Goal: Register for event/course

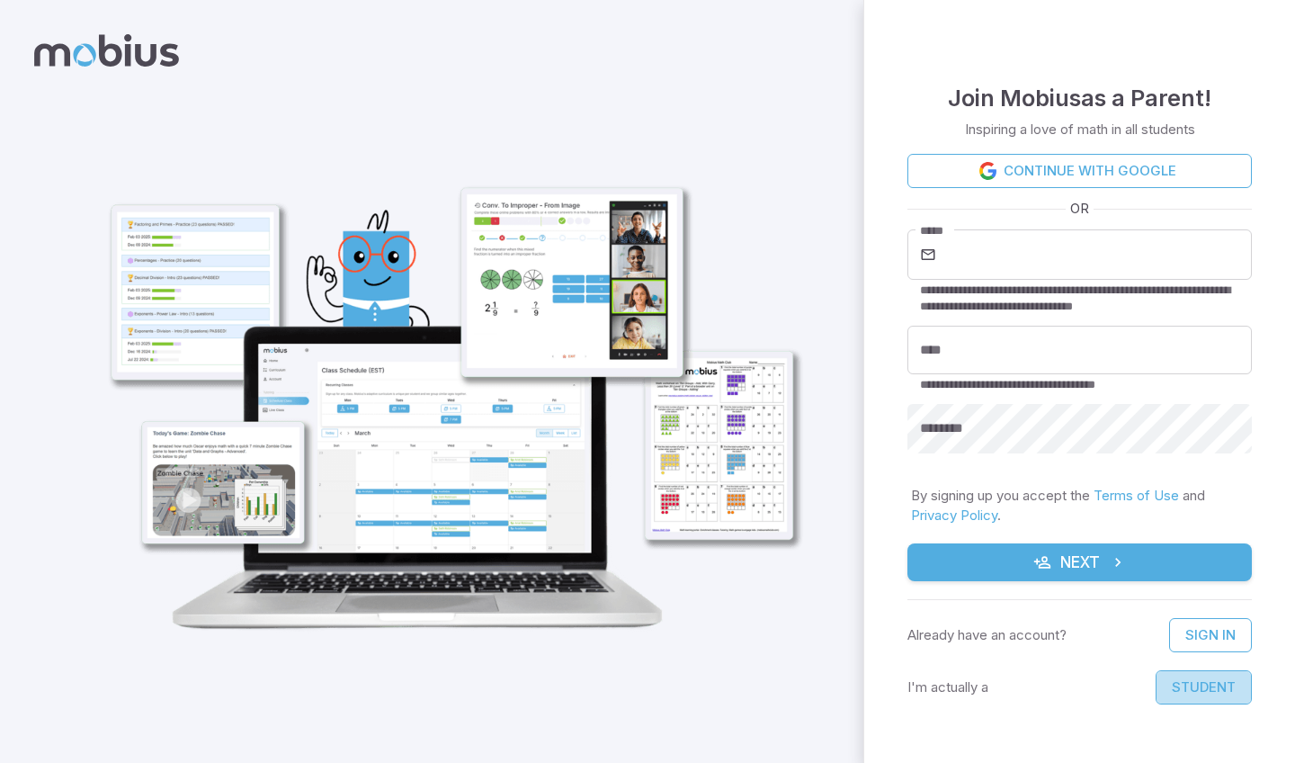
click at [1202, 680] on button "Student" at bounding box center [1204, 687] width 96 height 34
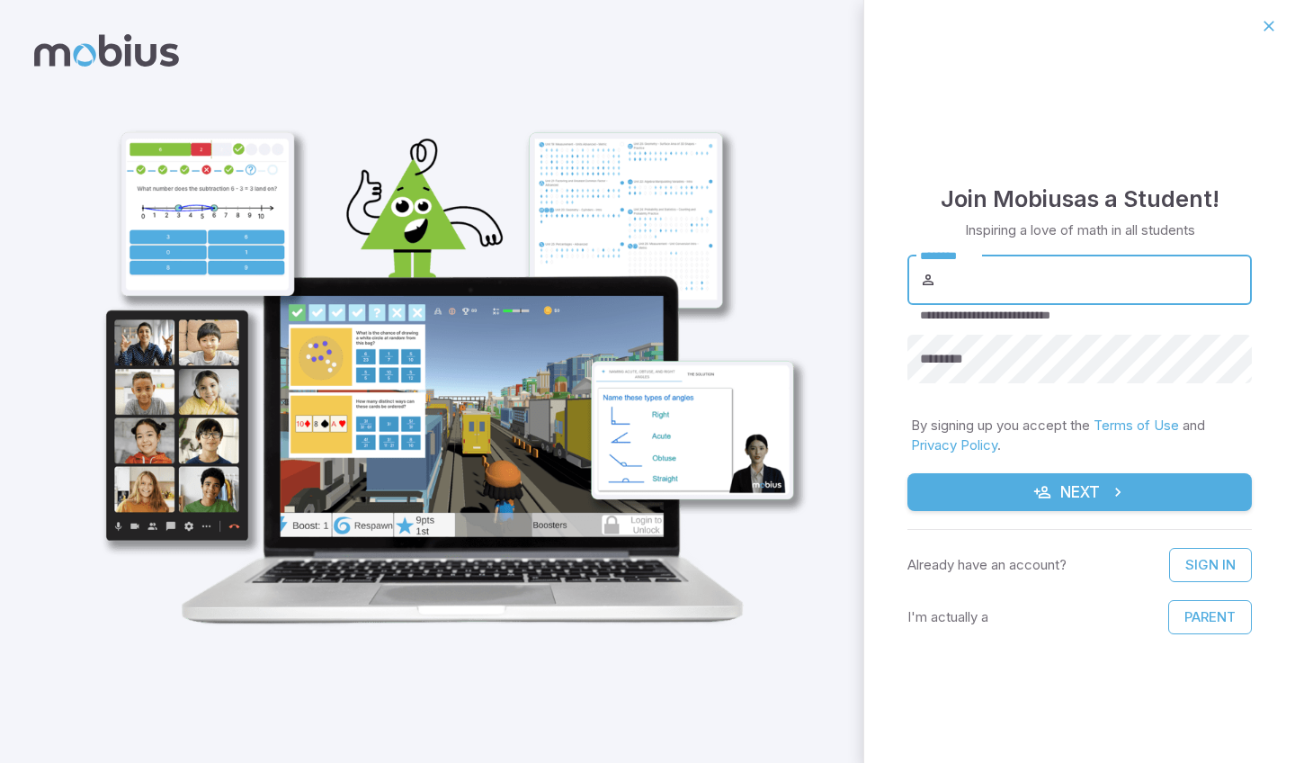
click at [1006, 295] on input "********" at bounding box center [1096, 280] width 312 height 50
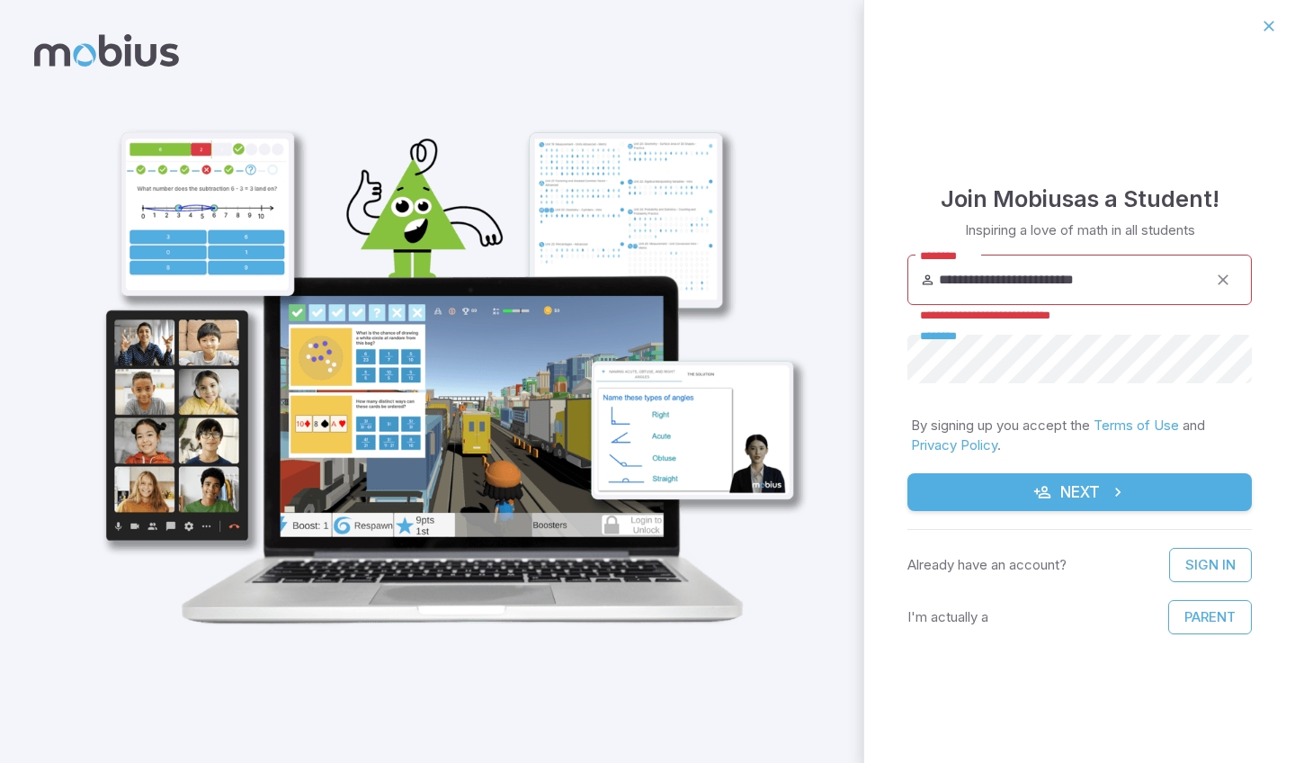
click at [1079, 491] on button "Next" at bounding box center [1080, 492] width 344 height 38
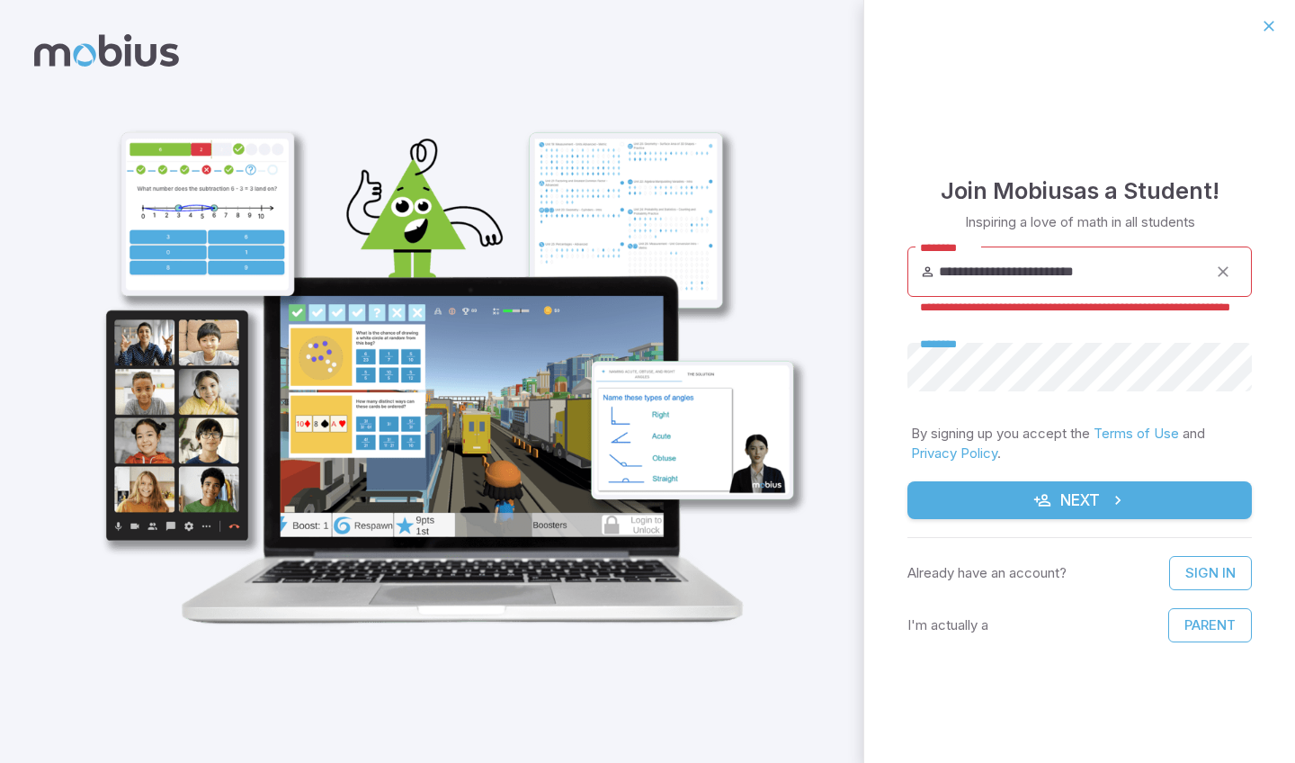
click at [1141, 256] on input "**********" at bounding box center [1073, 271] width 268 height 50
click at [1140, 269] on input "**********" at bounding box center [1073, 271] width 268 height 50
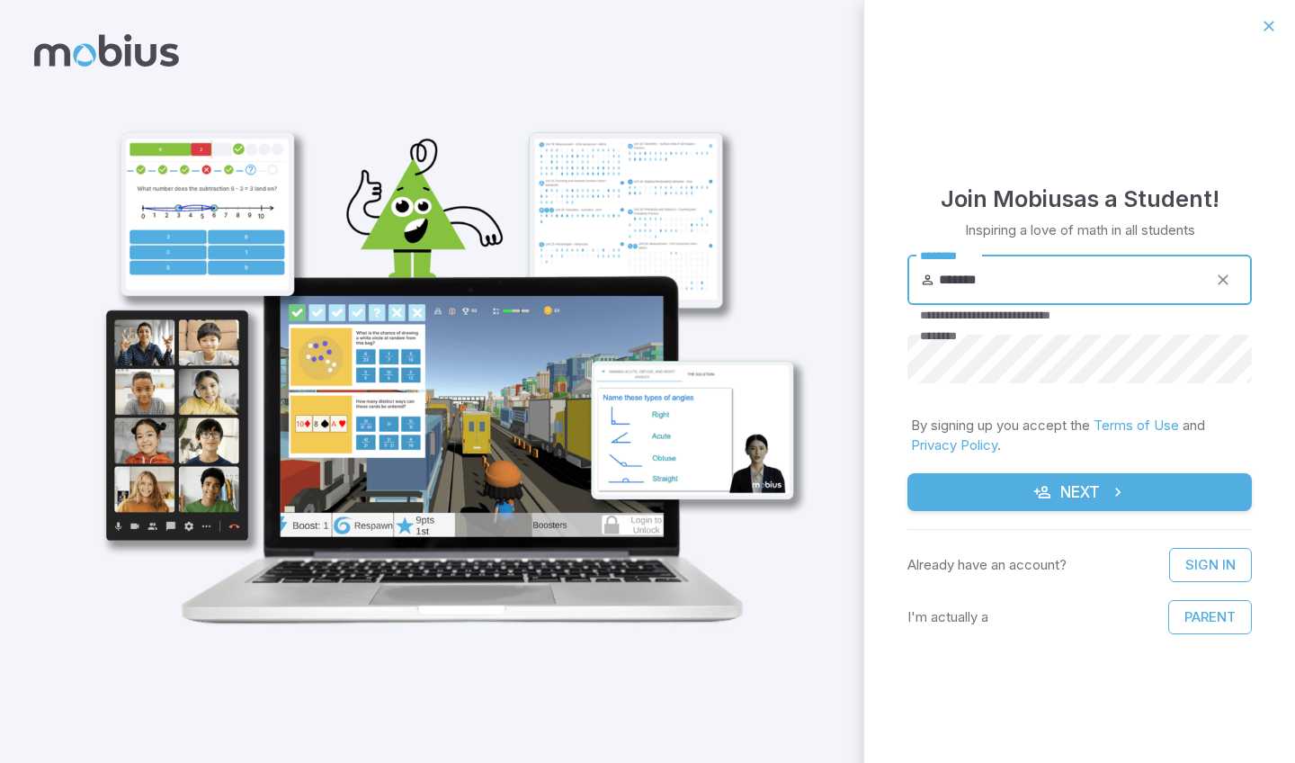
type input "*******"
click at [1079, 491] on button "Next" at bounding box center [1080, 492] width 344 height 38
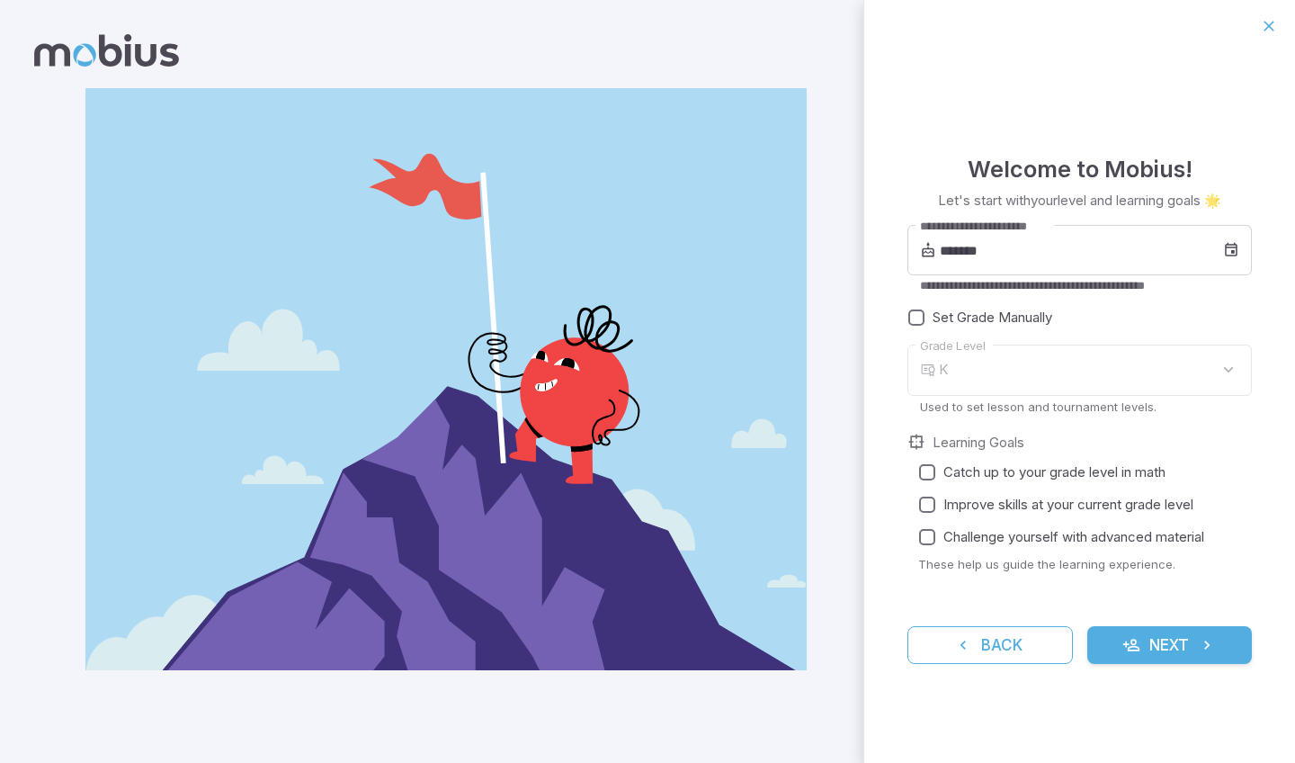
type input "*"
click at [1008, 250] on input "*******" at bounding box center [1081, 250] width 283 height 50
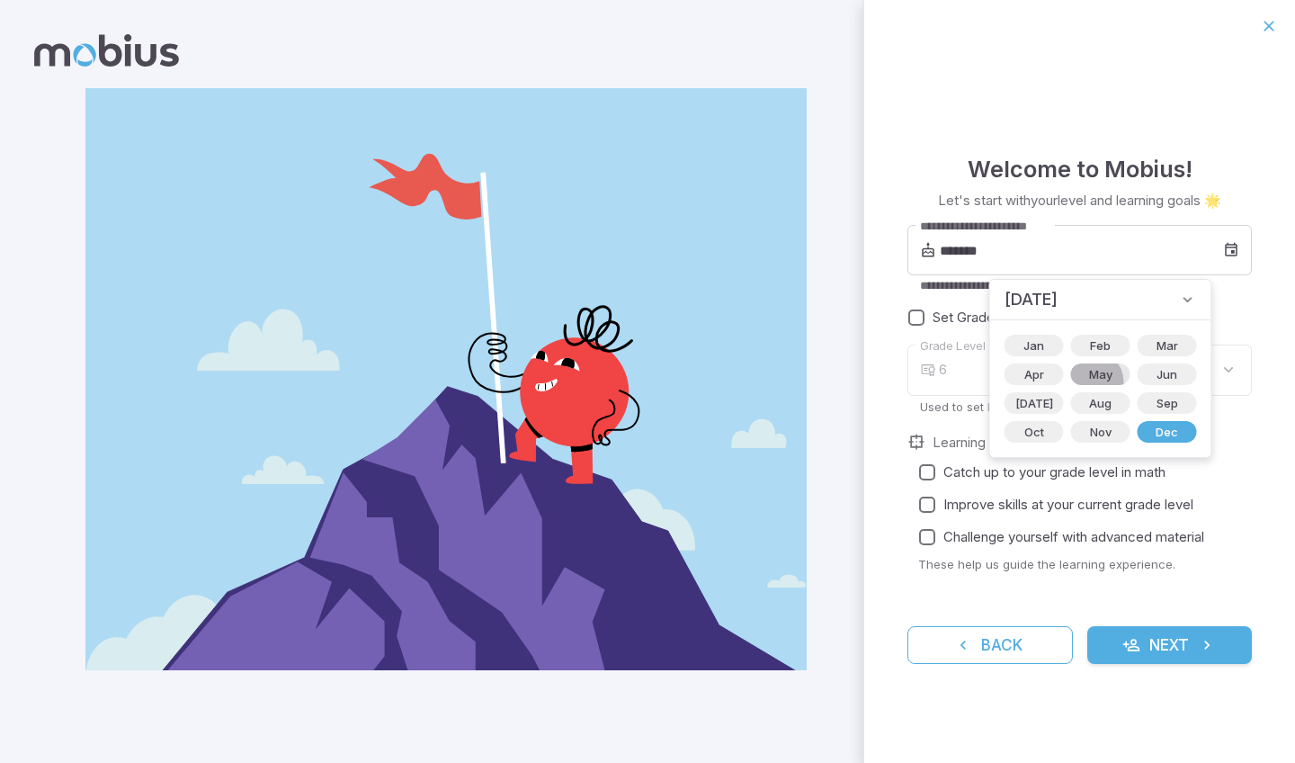
click at [1079, 381] on span "May" at bounding box center [1100, 374] width 45 height 18
type input "*******"
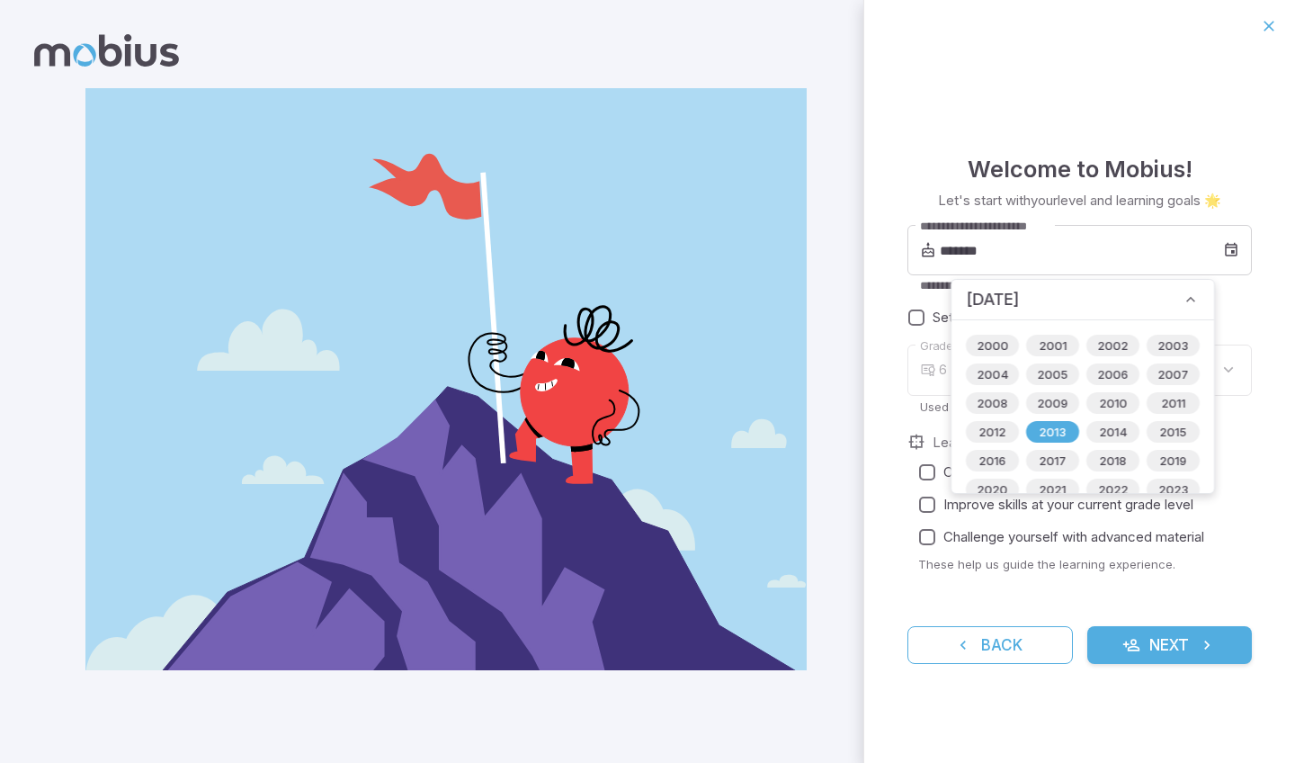
type input "*"
click at [1046, 433] on span "2013" at bounding box center [1053, 432] width 49 height 18
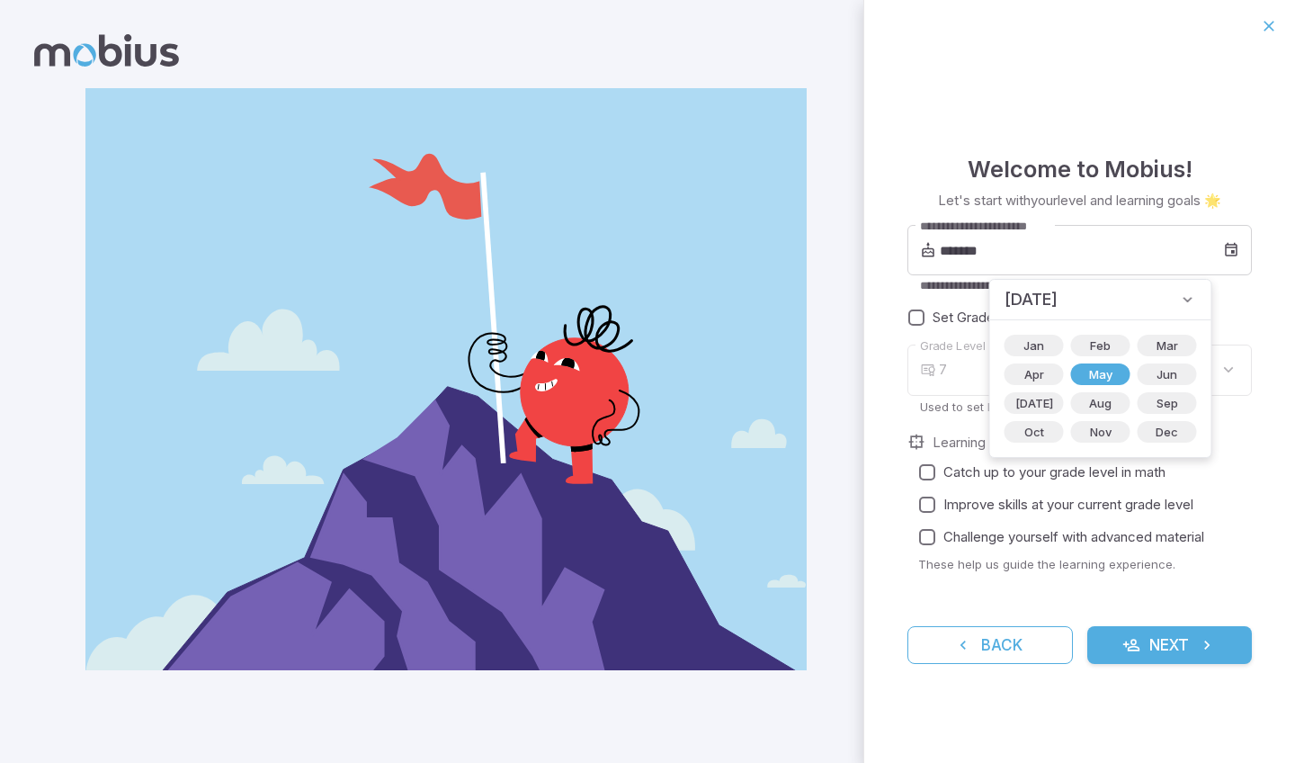
click at [869, 363] on div "**********" at bounding box center [1079, 407] width 431 height 711
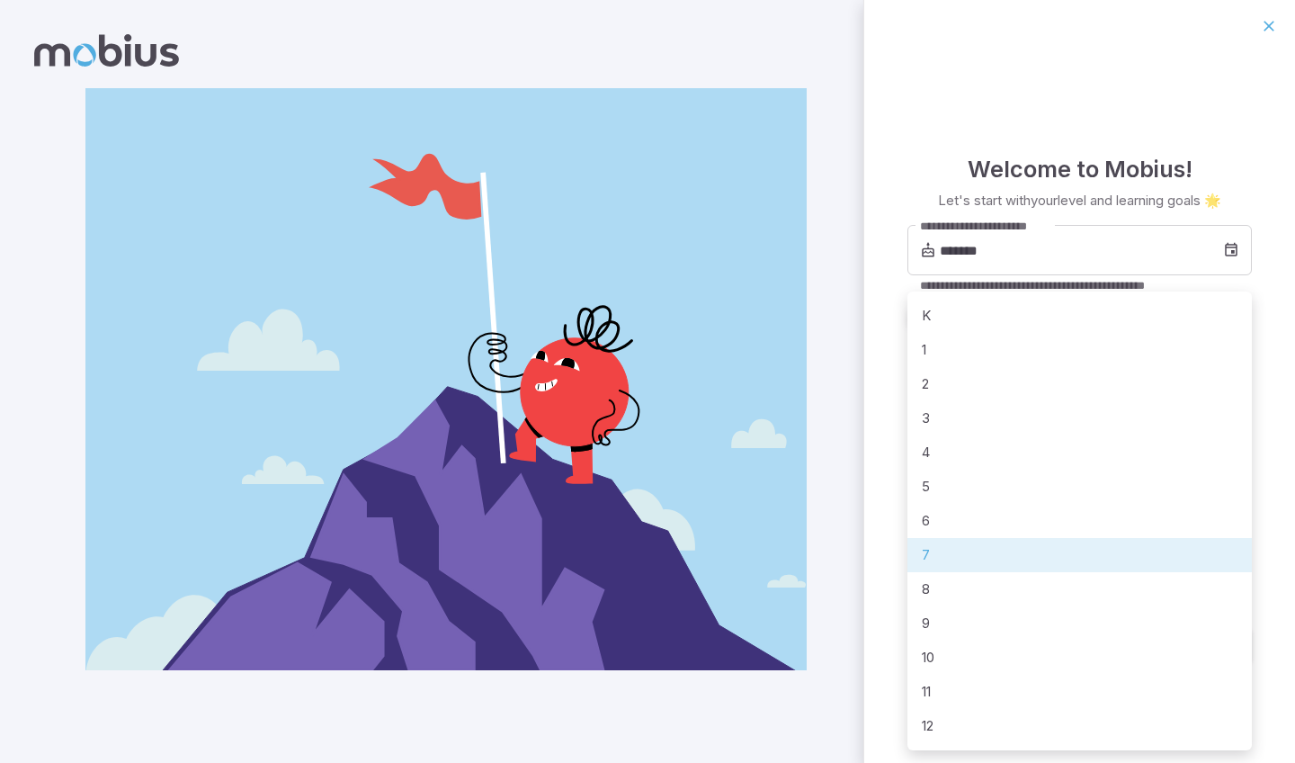
click at [964, 371] on body "**********" at bounding box center [647, 381] width 1295 height 763
click at [866, 394] on div at bounding box center [647, 381] width 1295 height 763
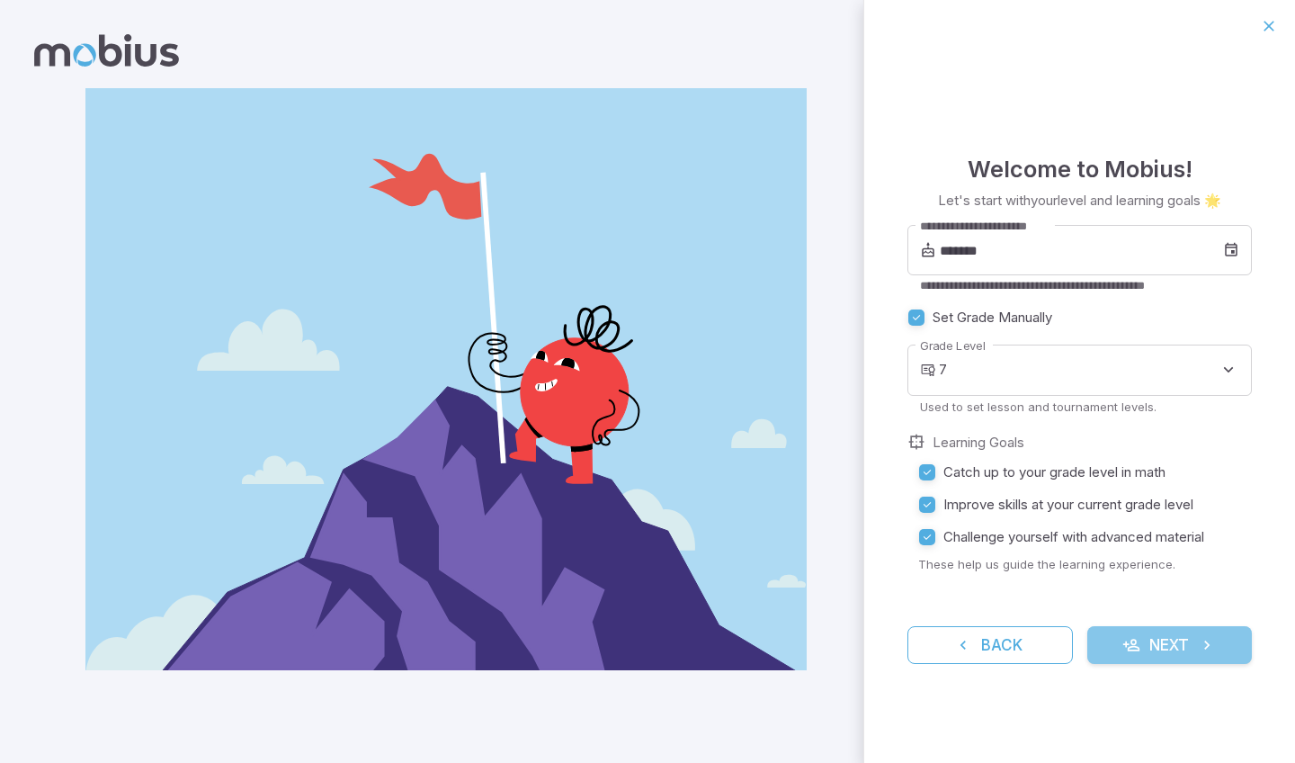
click at [1124, 631] on button "Next" at bounding box center [1169, 645] width 165 height 38
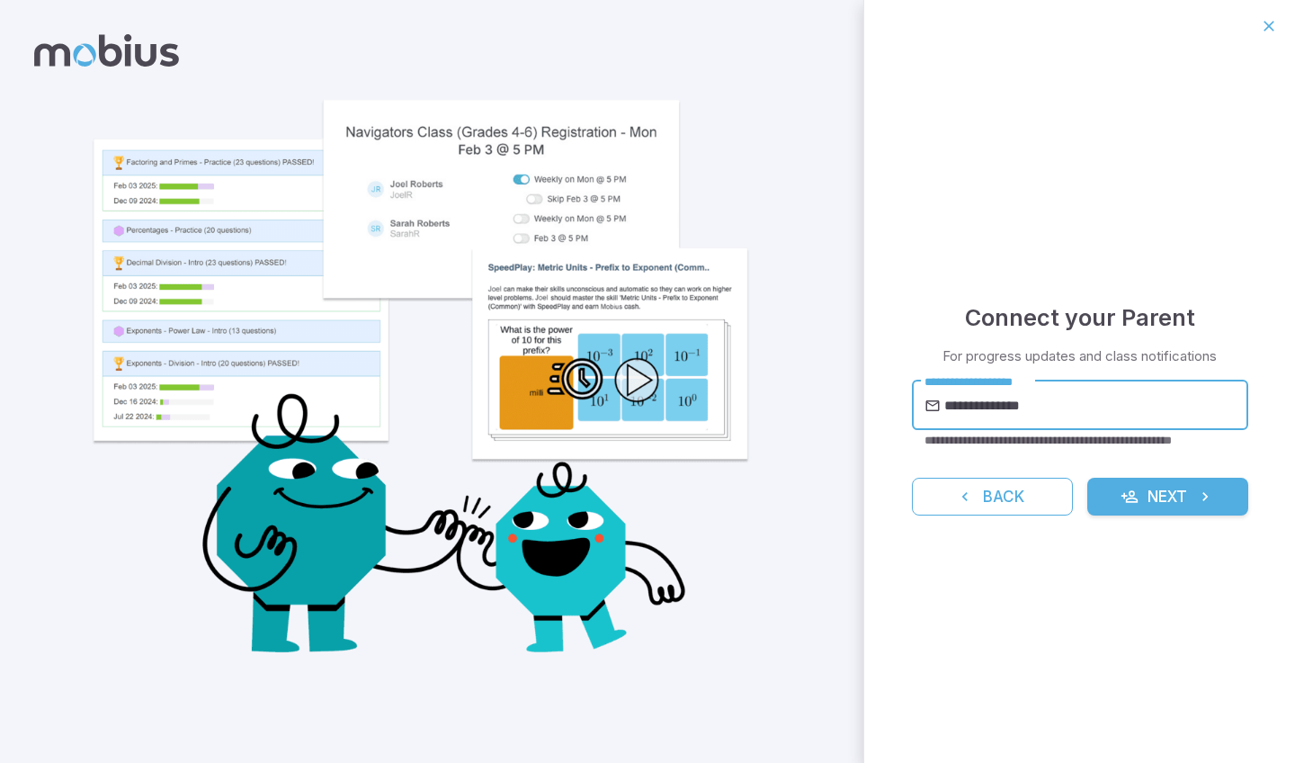
click at [1167, 496] on button "Next" at bounding box center [1167, 497] width 161 height 38
type input "**********"
click at [1167, 496] on button "Next" at bounding box center [1167, 497] width 161 height 38
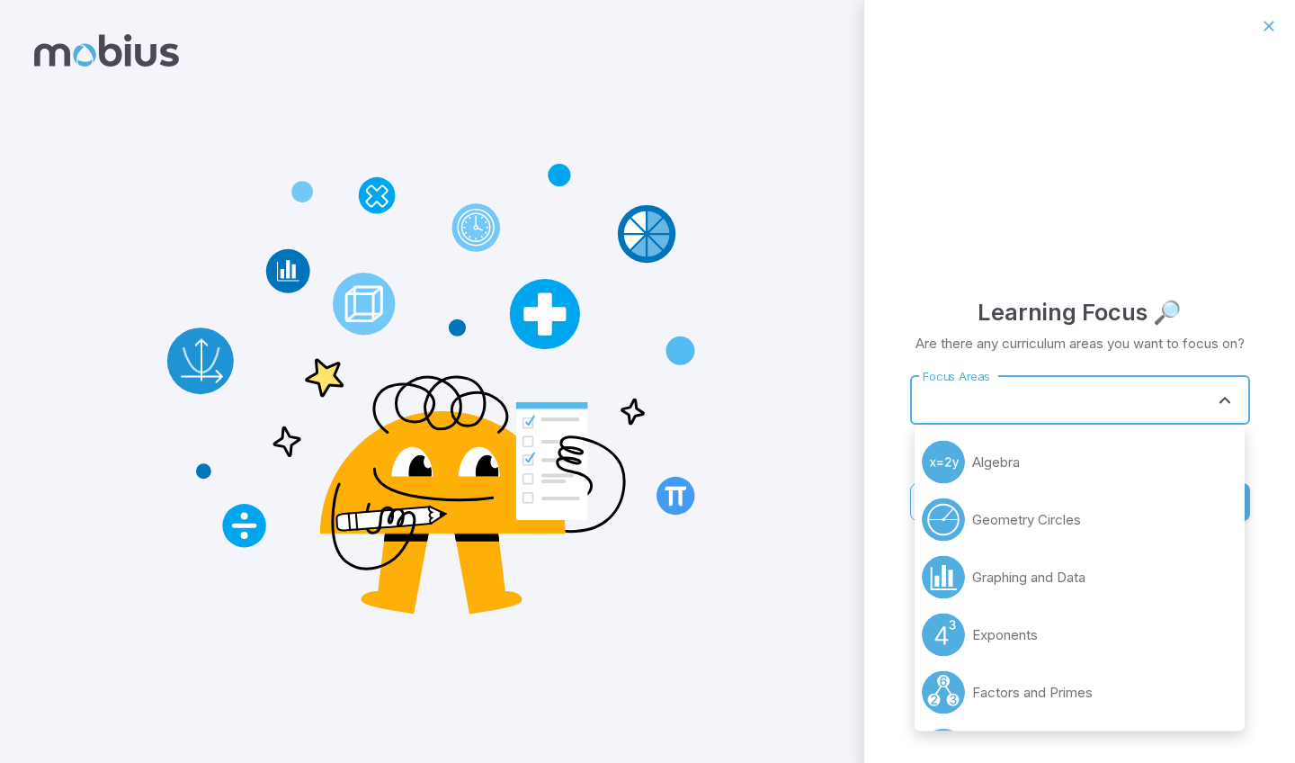
click at [1011, 407] on input "Focus Areas" at bounding box center [1066, 399] width 297 height 33
drag, startPoint x: 1002, startPoint y: 681, endPoint x: 926, endPoint y: 517, distance: 180.3
click at [923, 489] on ul "Algebra Geometry Circles Graphing and Data Exponents Factors and Primes Fractio…" at bounding box center [1080, 578] width 330 height 305
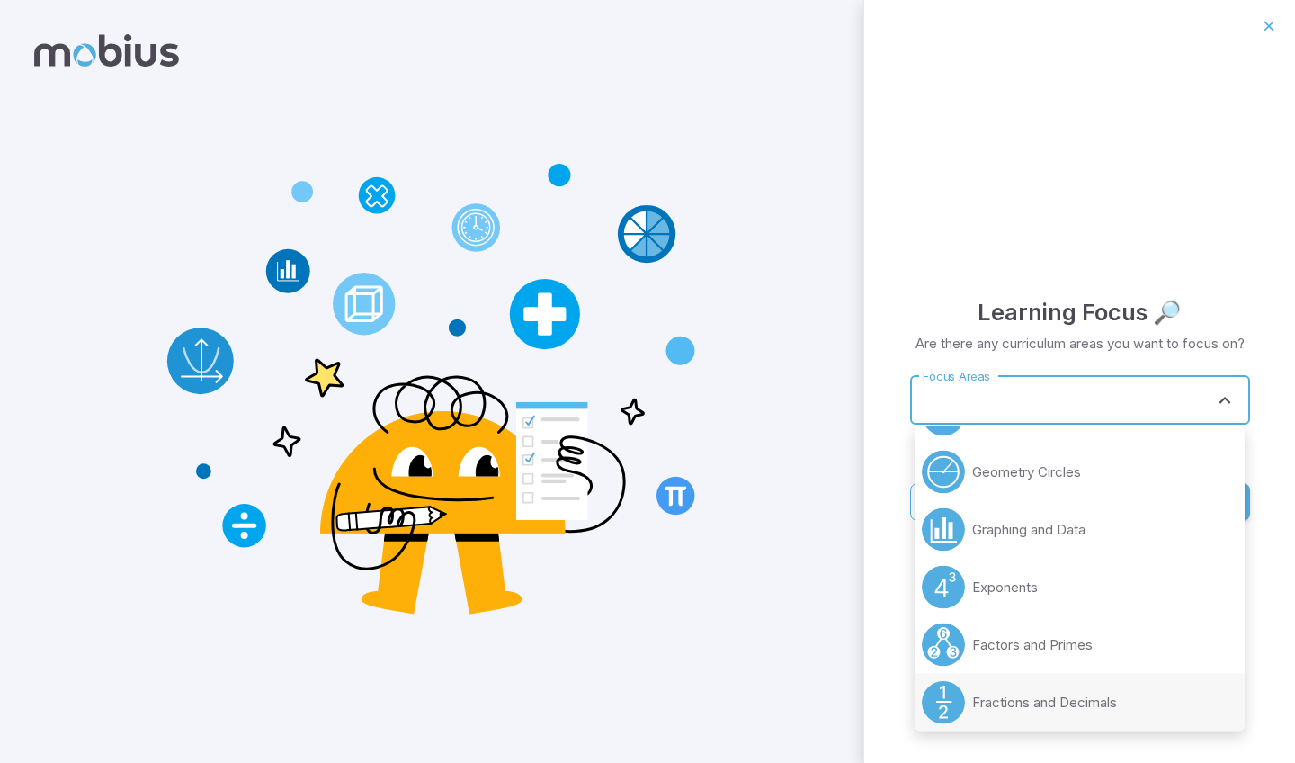
scroll to position [105, 0]
click at [993, 649] on p "Fractions and Decimals" at bounding box center [1044, 645] width 145 height 20
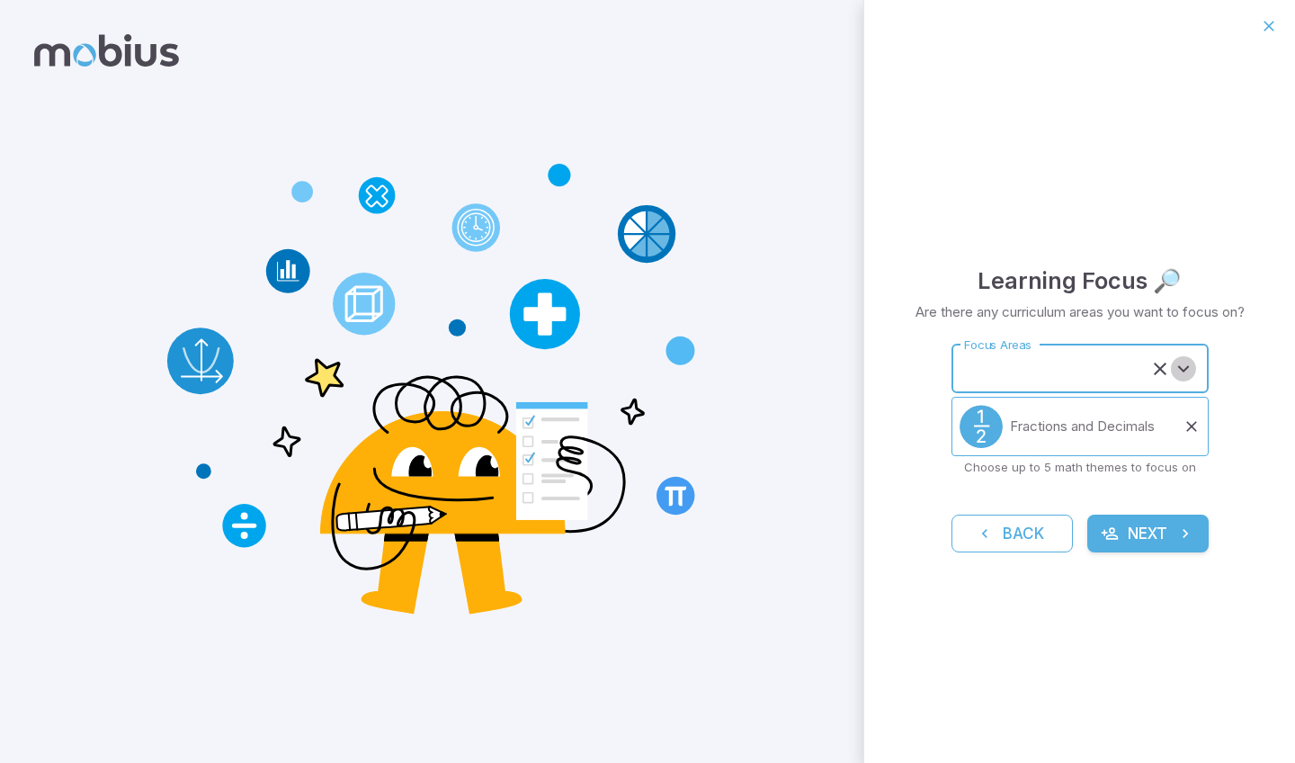
click at [1180, 368] on icon "Open" at bounding box center [1184, 369] width 22 height 22
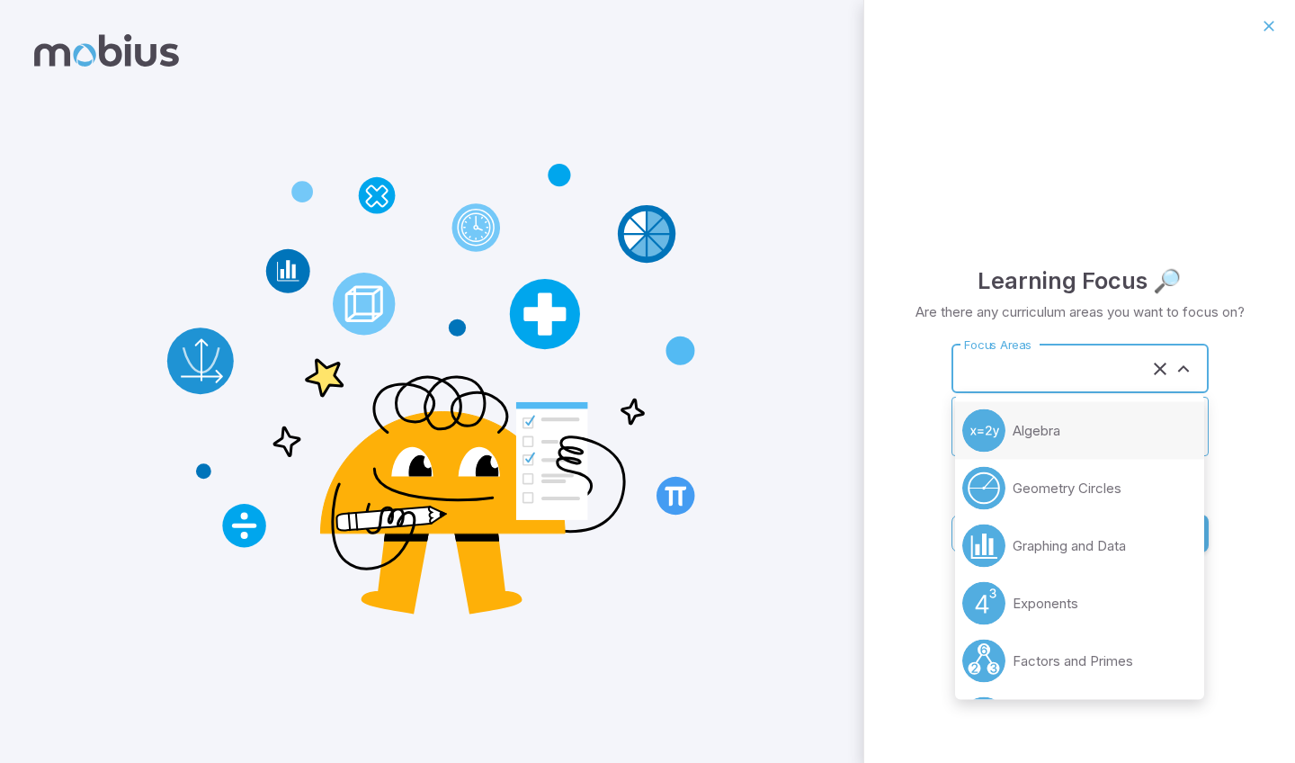
click at [1037, 442] on li "Algebra" at bounding box center [1079, 431] width 249 height 58
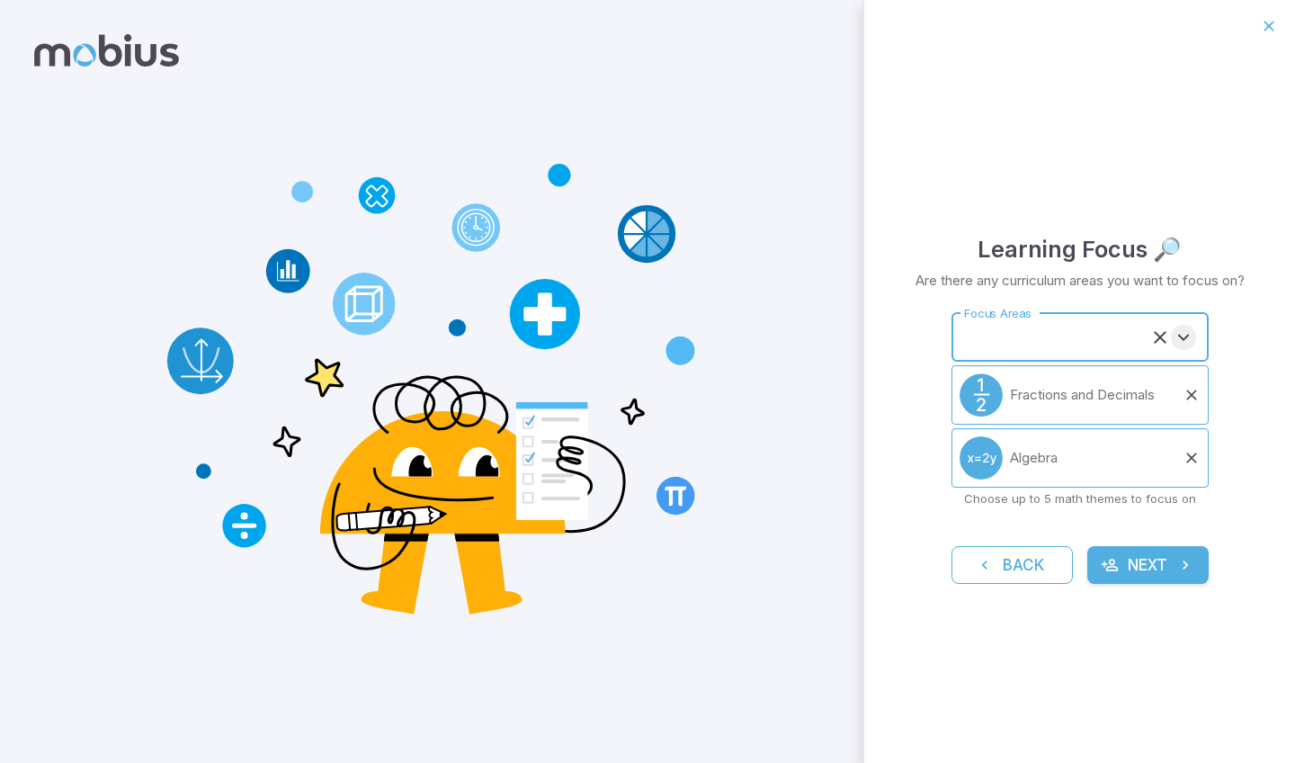
click at [1179, 337] on icon "Open" at bounding box center [1184, 337] width 22 height 22
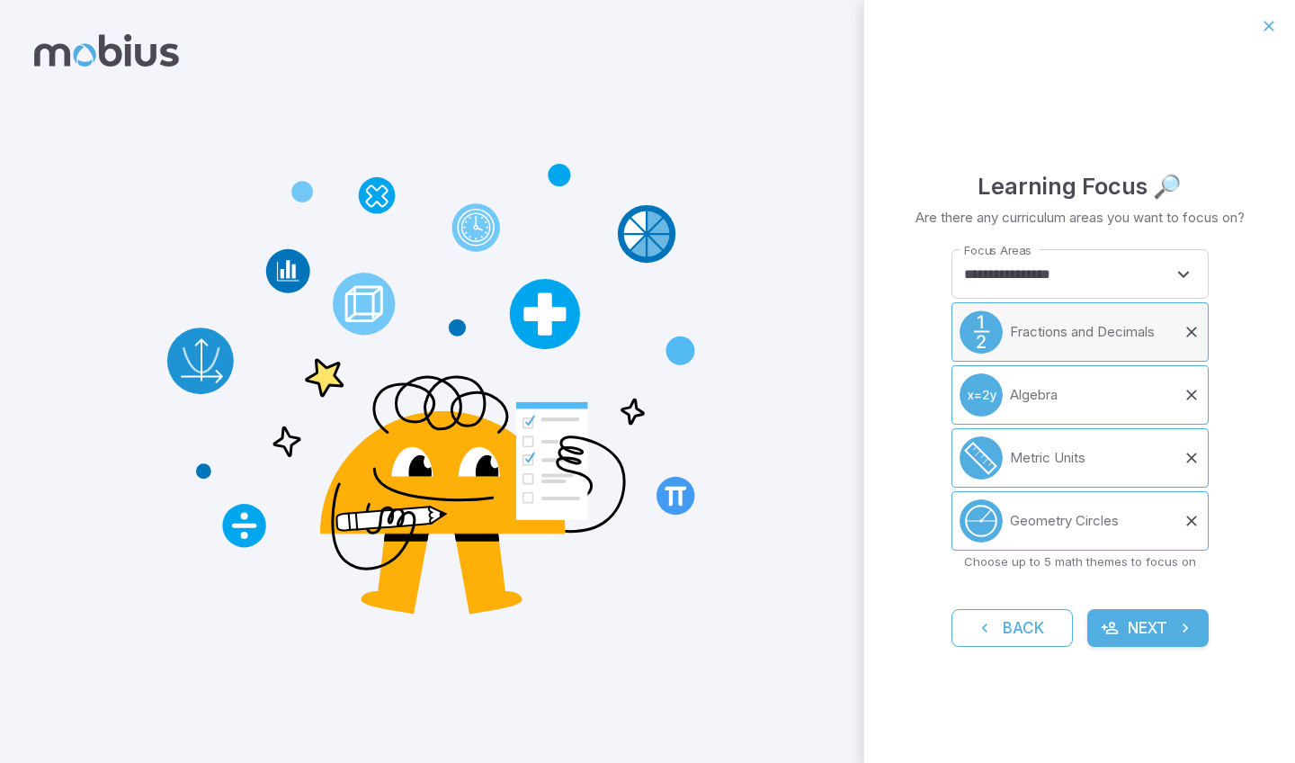
click at [1081, 334] on p "Fractions and Decimals" at bounding box center [1082, 332] width 145 height 20
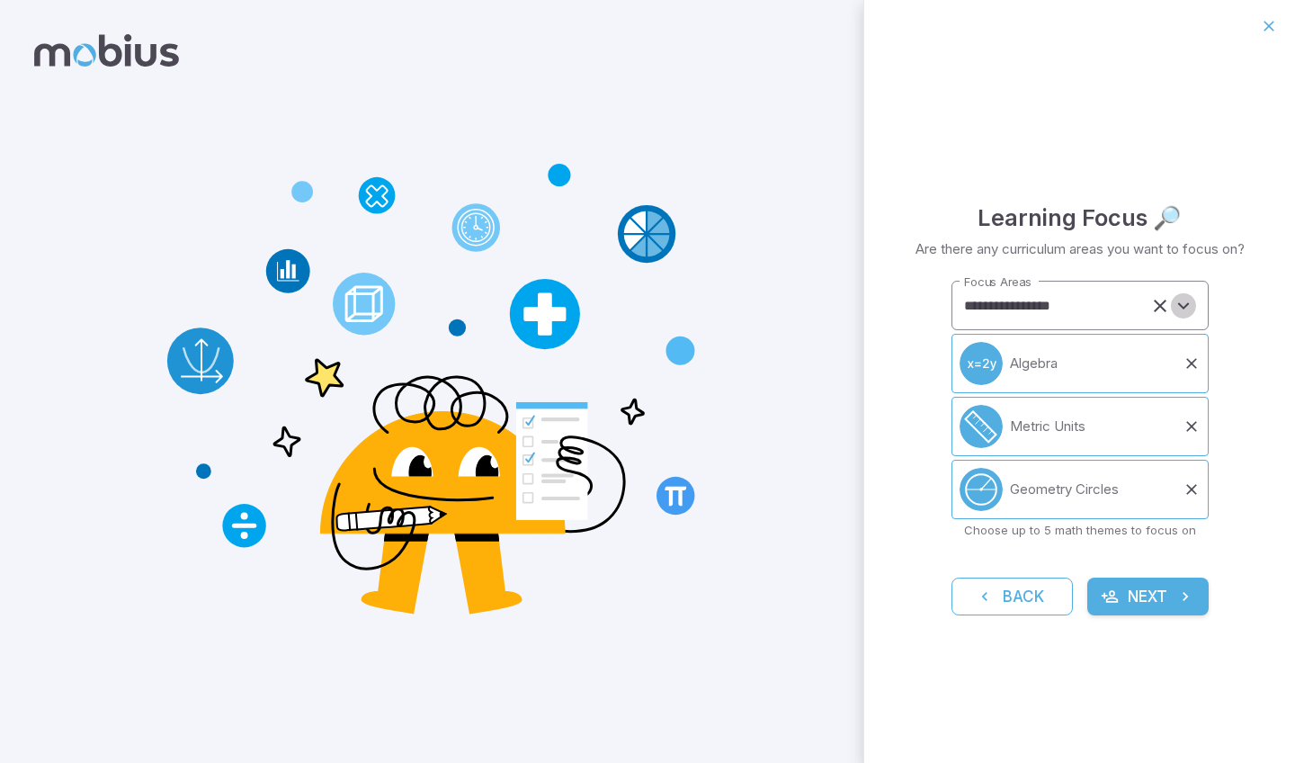
click at [1184, 311] on icon "Open" at bounding box center [1184, 306] width 22 height 22
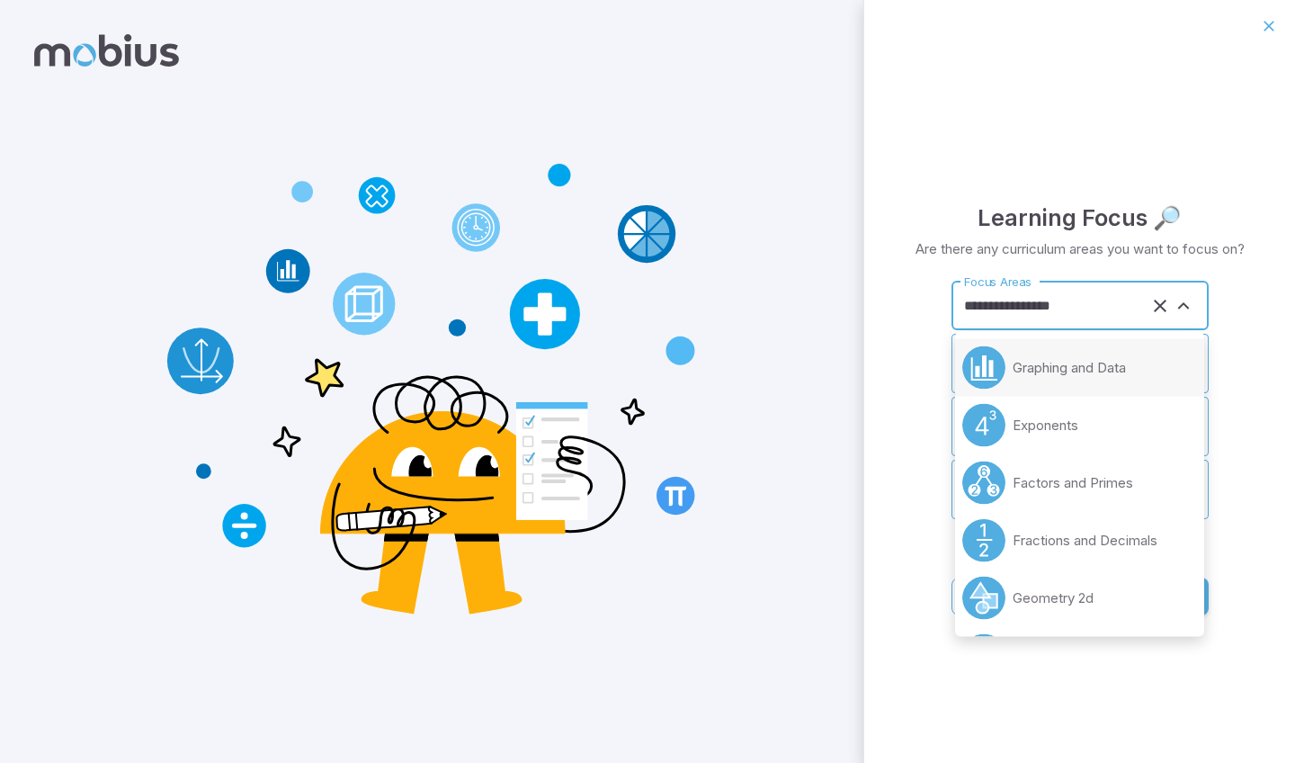
click at [1073, 300] on input "**********" at bounding box center [1055, 305] width 191 height 33
click at [1074, 374] on p "Graphing and Data" at bounding box center [1069, 368] width 113 height 20
type input "**********"
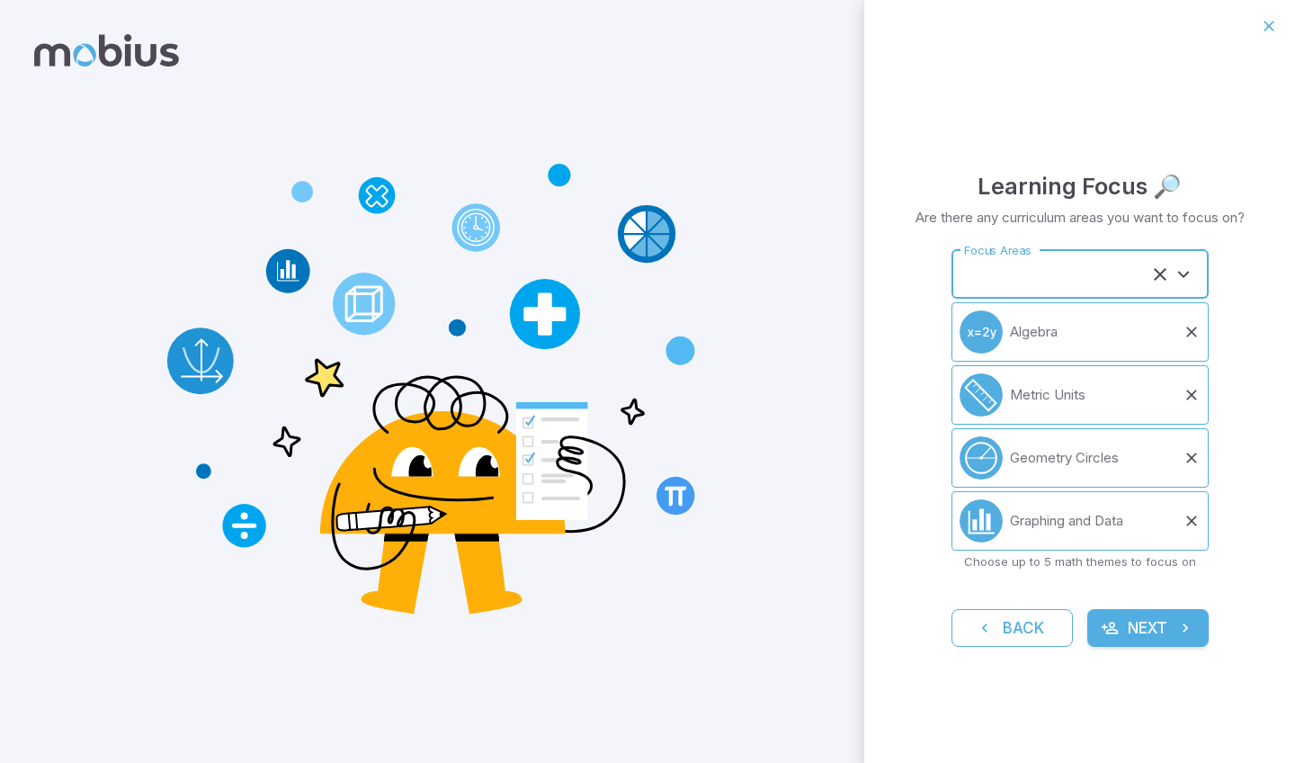
click at [1187, 256] on div "Focus Areas" at bounding box center [1080, 273] width 257 height 49
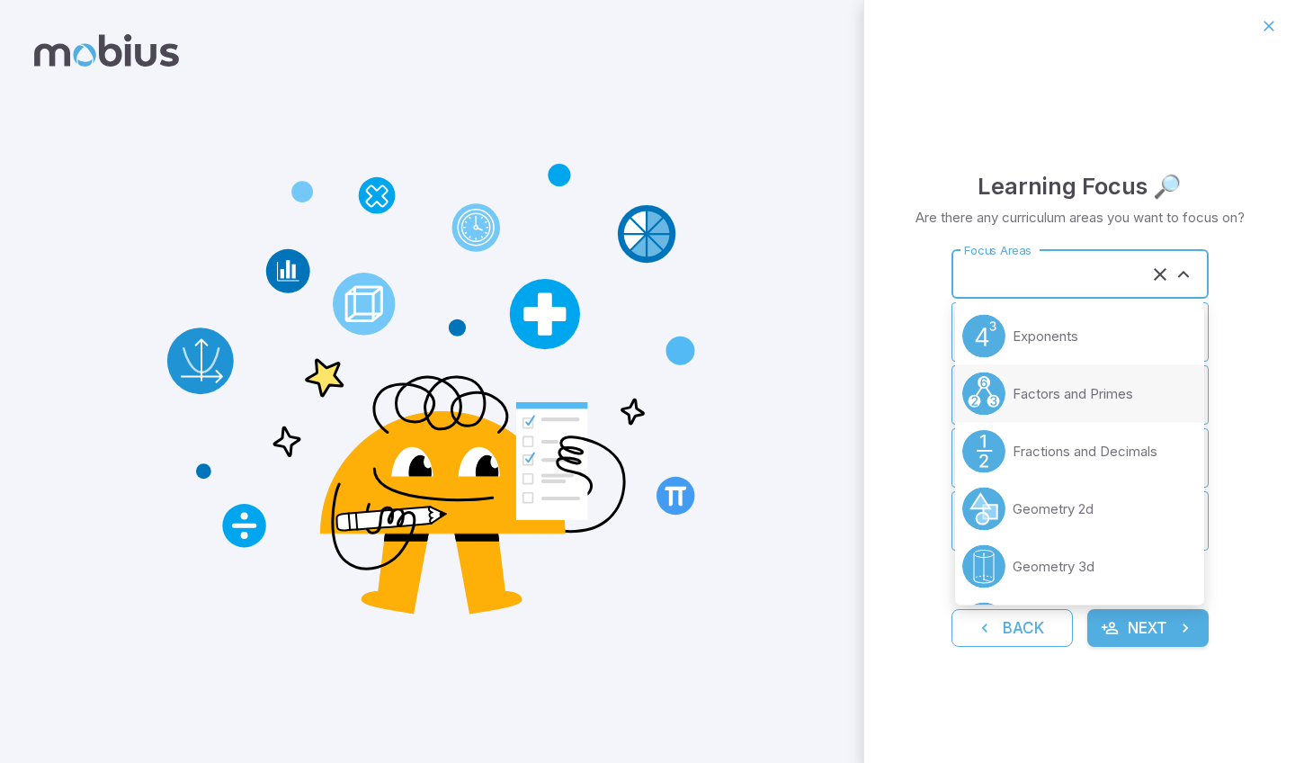
drag, startPoint x: 1100, startPoint y: 437, endPoint x: 1049, endPoint y: 298, distance: 148.5
click at [1049, 298] on body "Learning Focus 🔎 Are there any curriculum areas you want to focus on? Focus Are…" at bounding box center [647, 381] width 1295 height 763
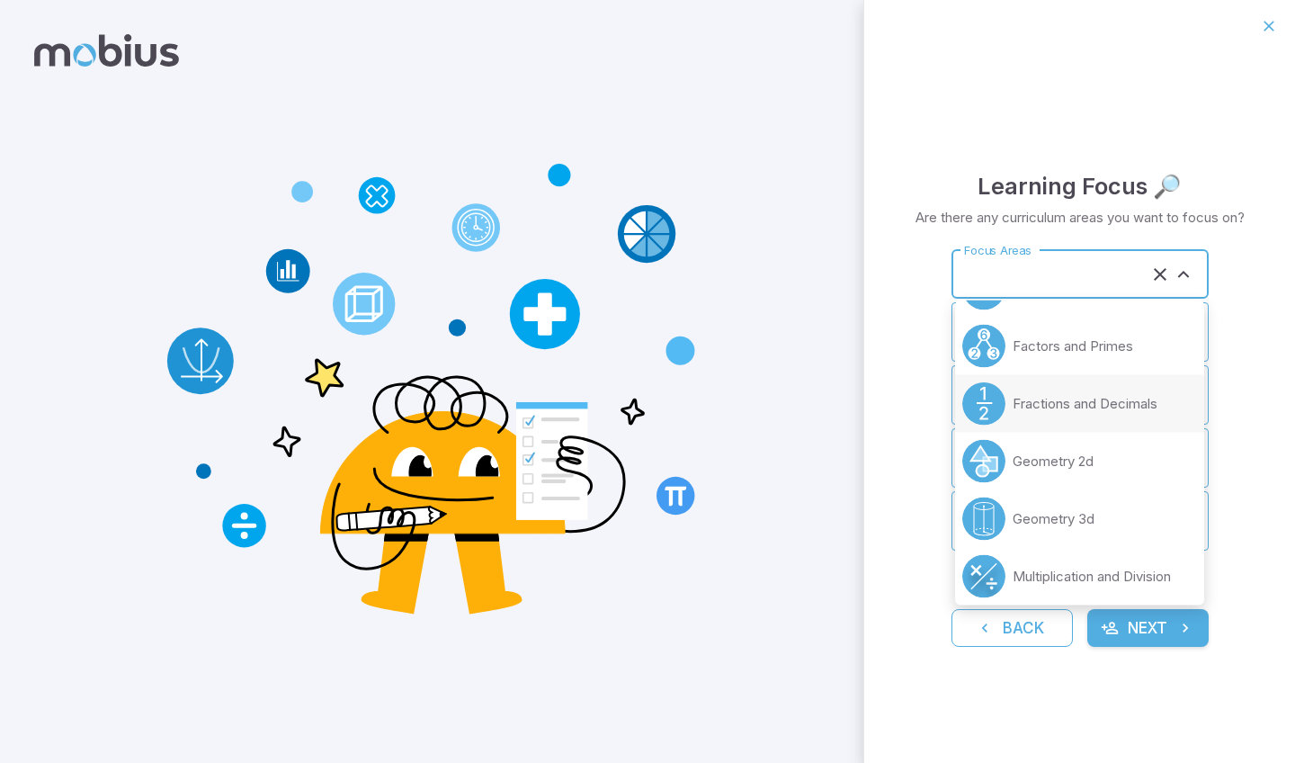
click at [1060, 398] on p "Fractions and Decimals" at bounding box center [1085, 404] width 145 height 20
type input "**********"
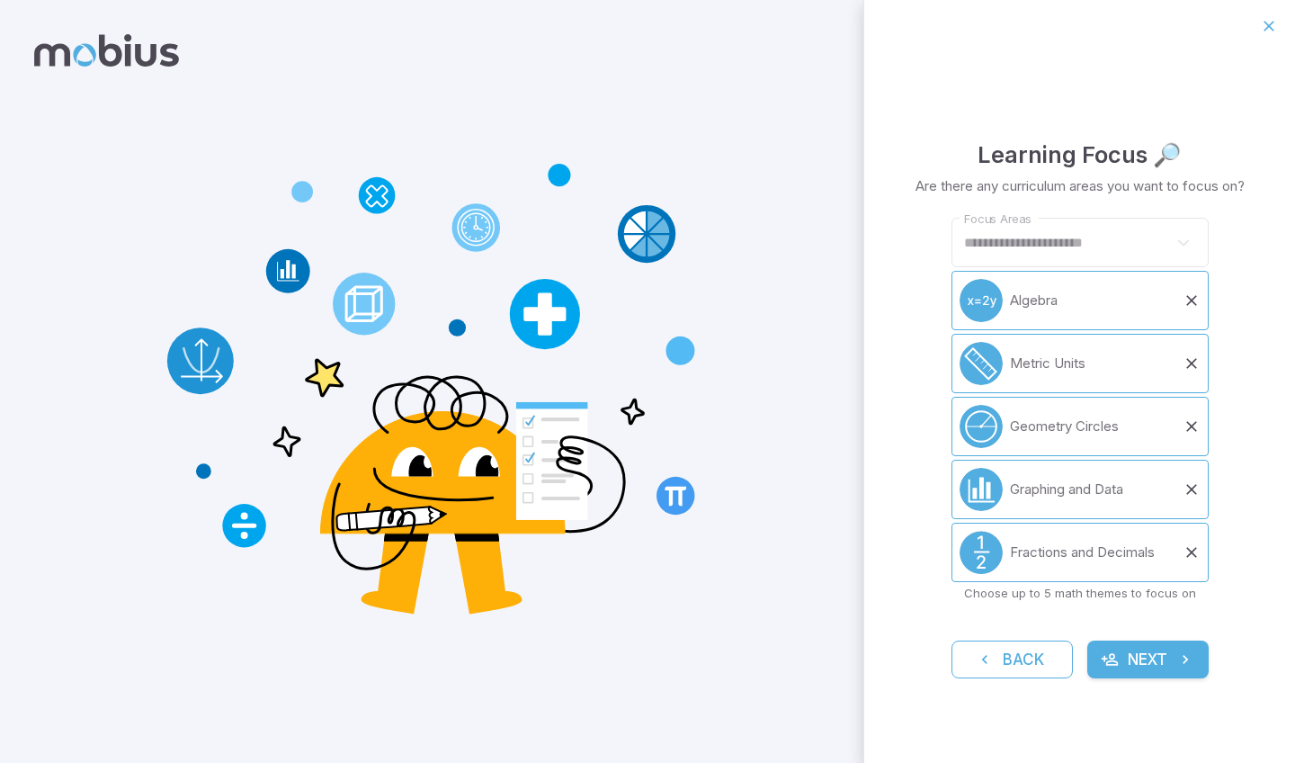
click at [1185, 242] on div at bounding box center [1182, 242] width 23 height 25
click at [1158, 239] on input "**********" at bounding box center [1067, 242] width 214 height 33
click at [1149, 243] on input "**********" at bounding box center [1067, 242] width 214 height 33
click at [1150, 240] on input "**********" at bounding box center [1067, 242] width 214 height 33
click at [1105, 239] on input "**********" at bounding box center [1067, 242] width 214 height 33
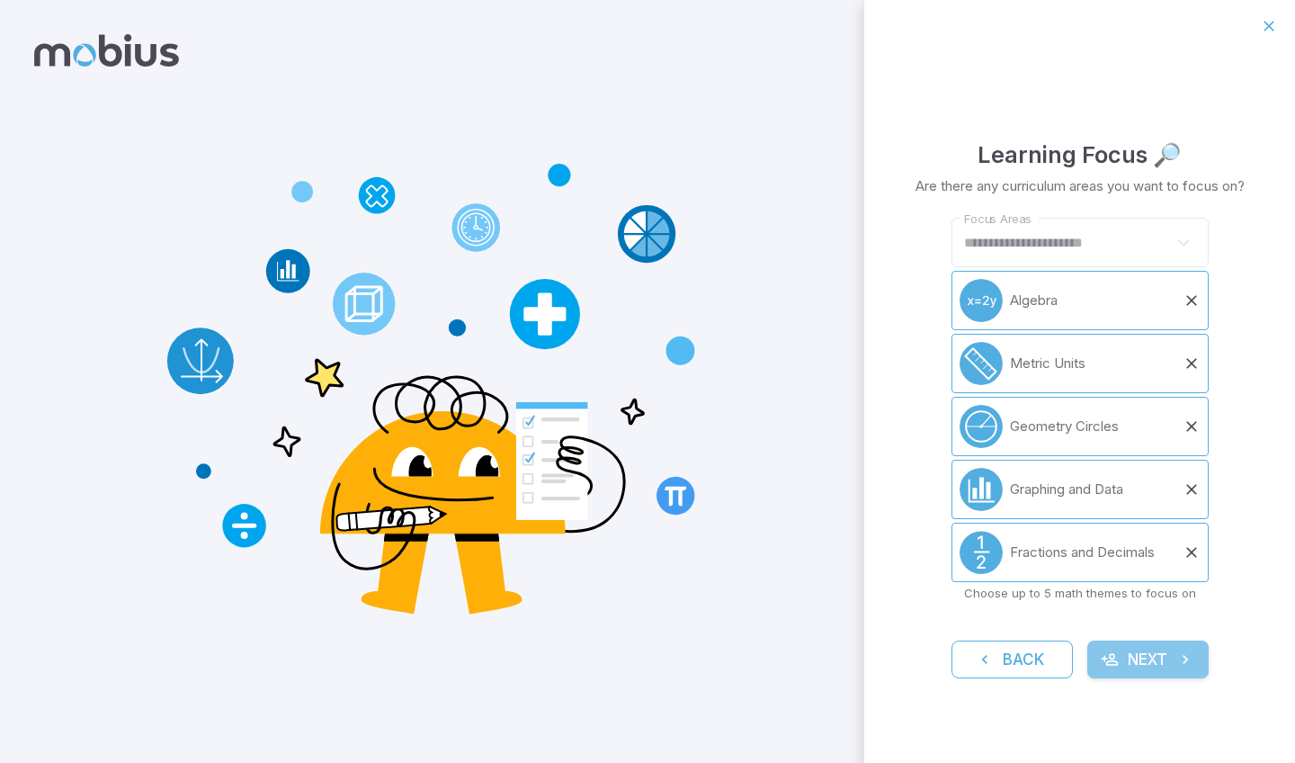
click at [1144, 646] on button "Next" at bounding box center [1147, 659] width 121 height 38
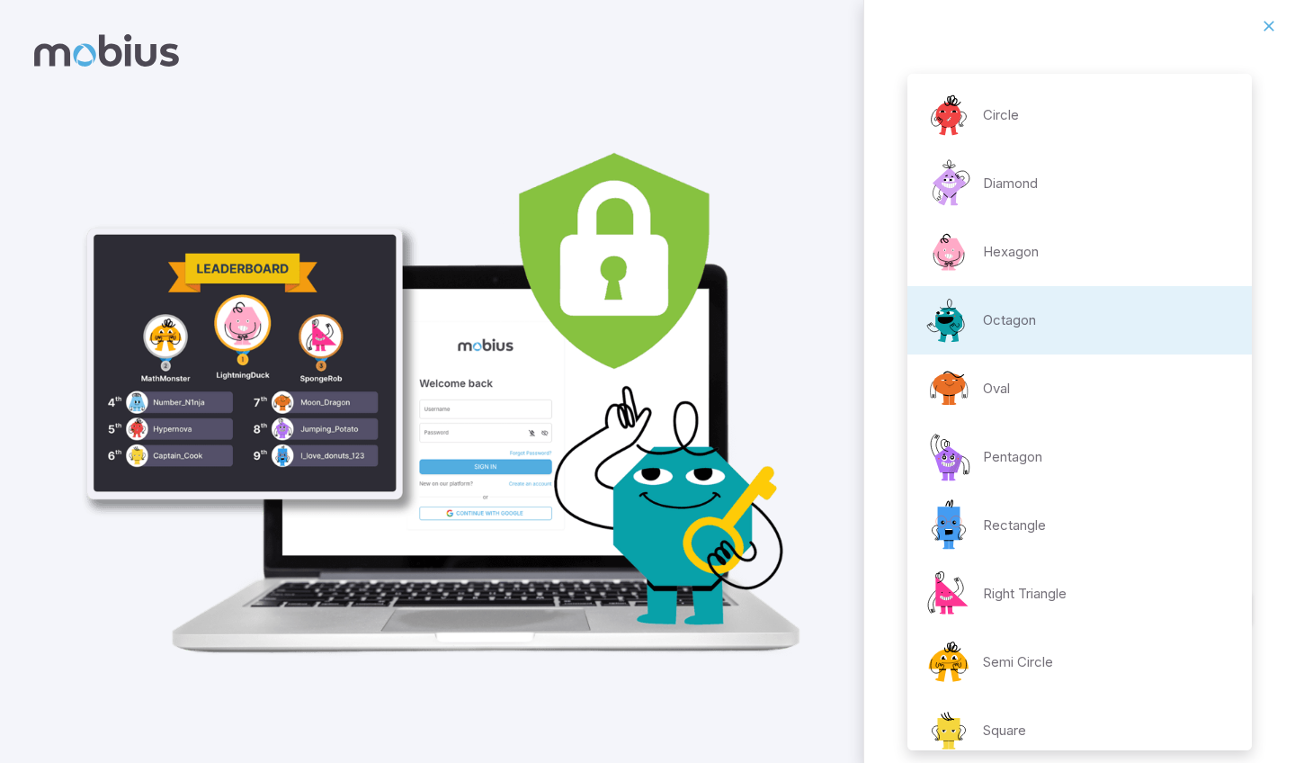
click at [1031, 456] on body "**********" at bounding box center [647, 381] width 1295 height 763
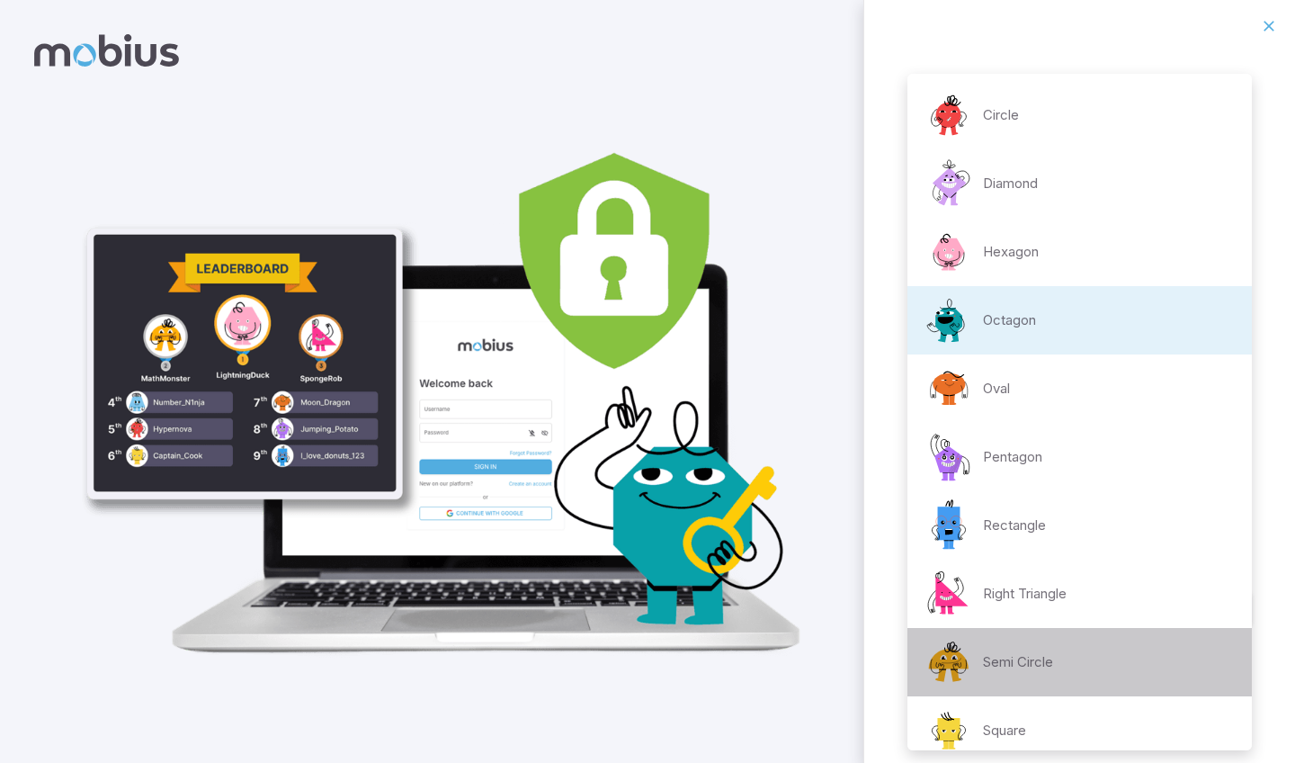
click at [984, 663] on p "Semi Circle" at bounding box center [1018, 662] width 70 height 20
type input "**********"
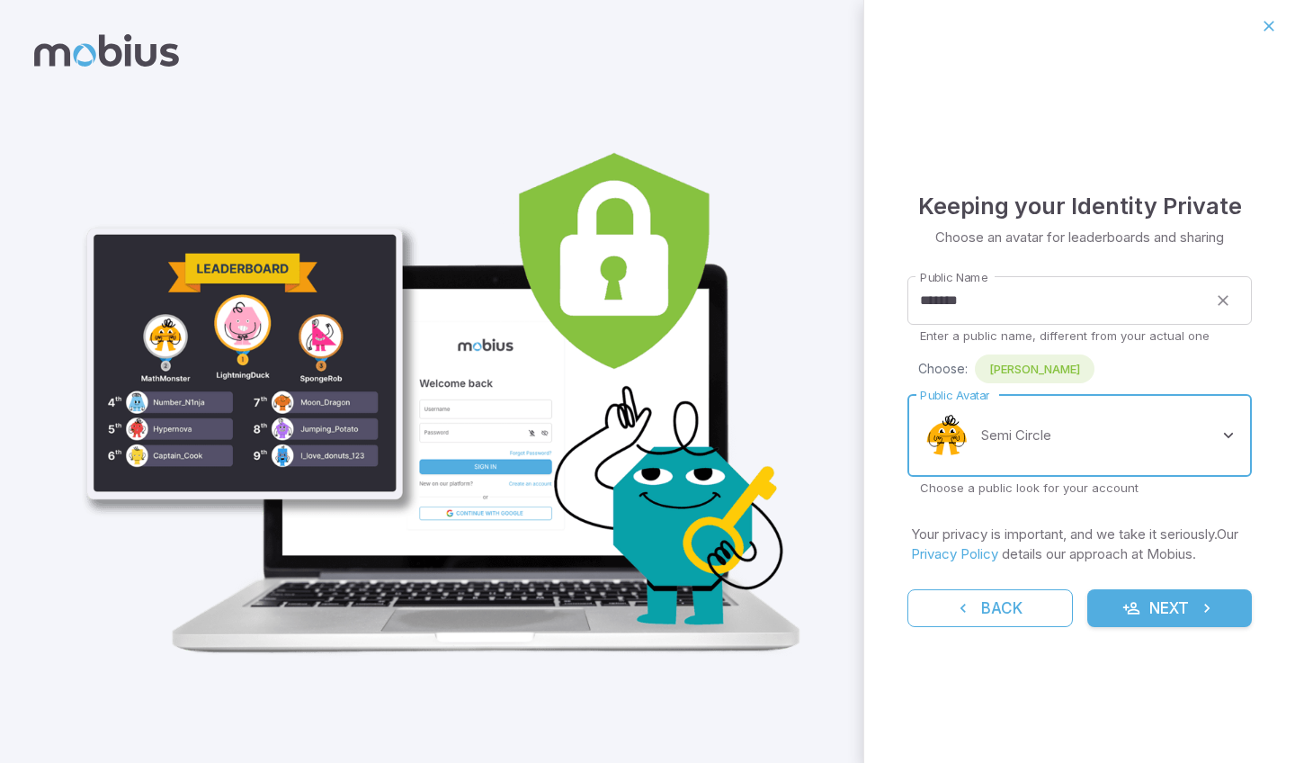
click at [1137, 592] on button "Next" at bounding box center [1169, 608] width 165 height 38
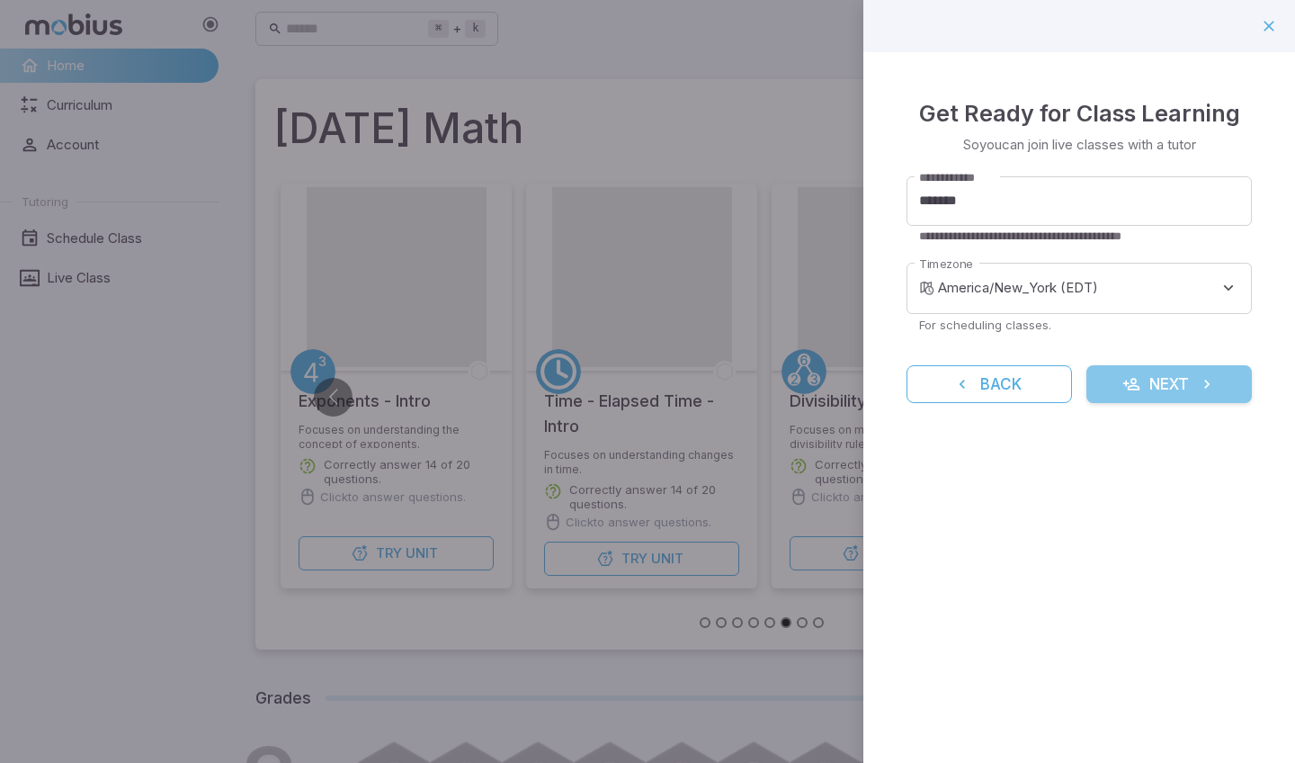
click at [1135, 386] on icon "submit" at bounding box center [1131, 384] width 18 height 18
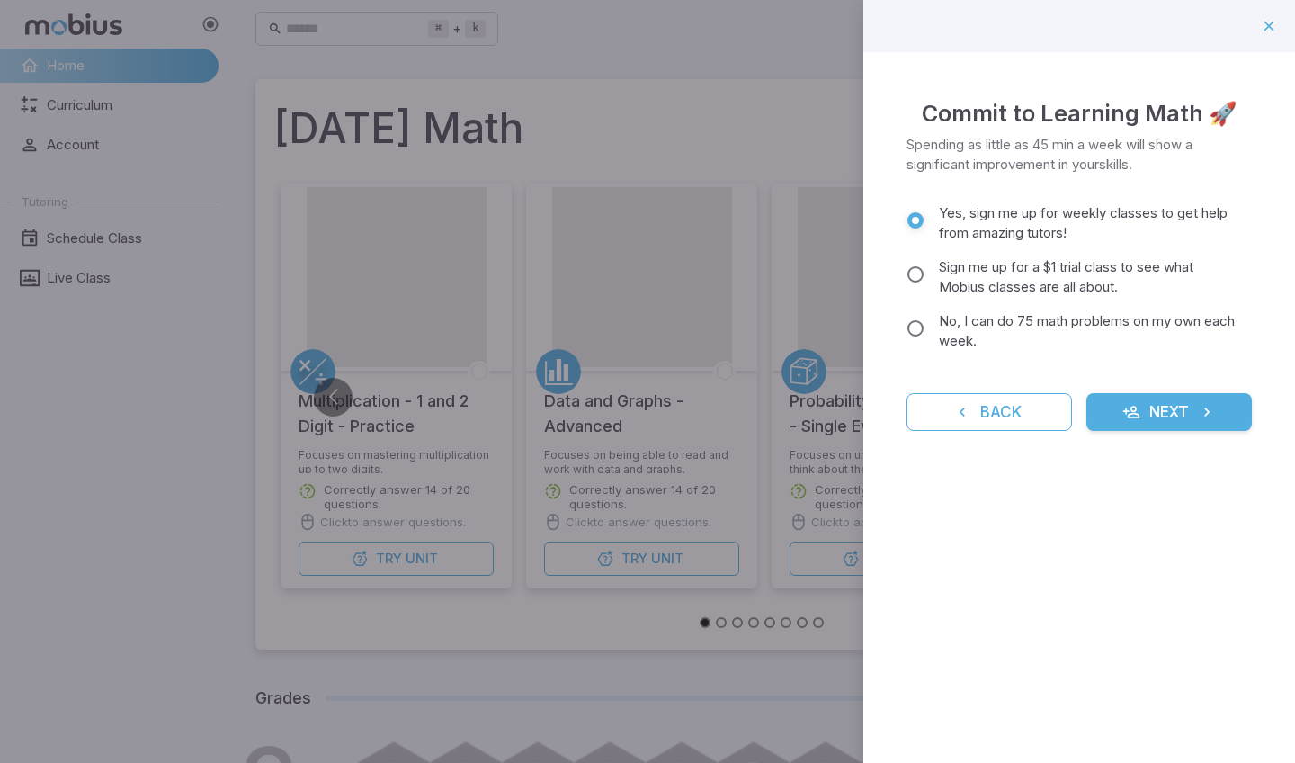
click at [1121, 380] on form "Yes, sign me up for weekly classes to get help from amazing tutors! Sign me up …" at bounding box center [1079, 313] width 345 height 235
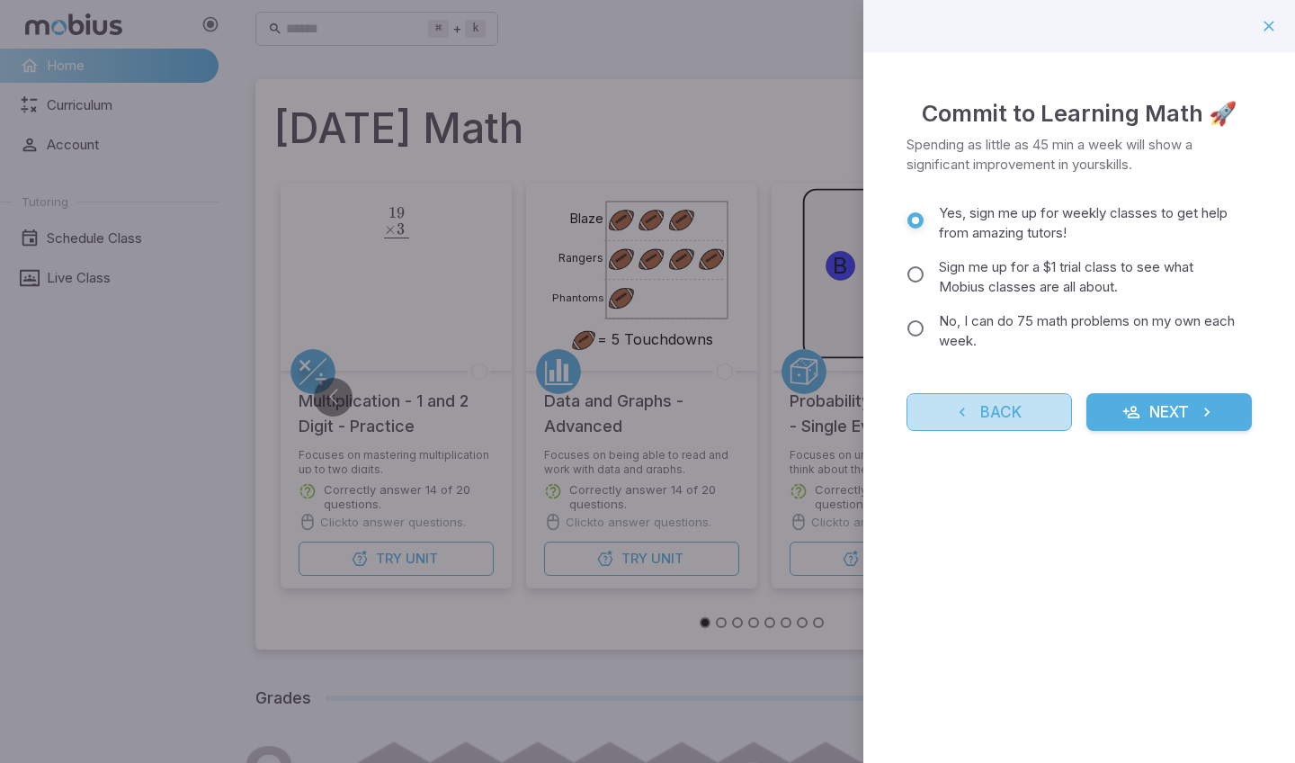
click at [1014, 404] on button "Back" at bounding box center [989, 412] width 165 height 38
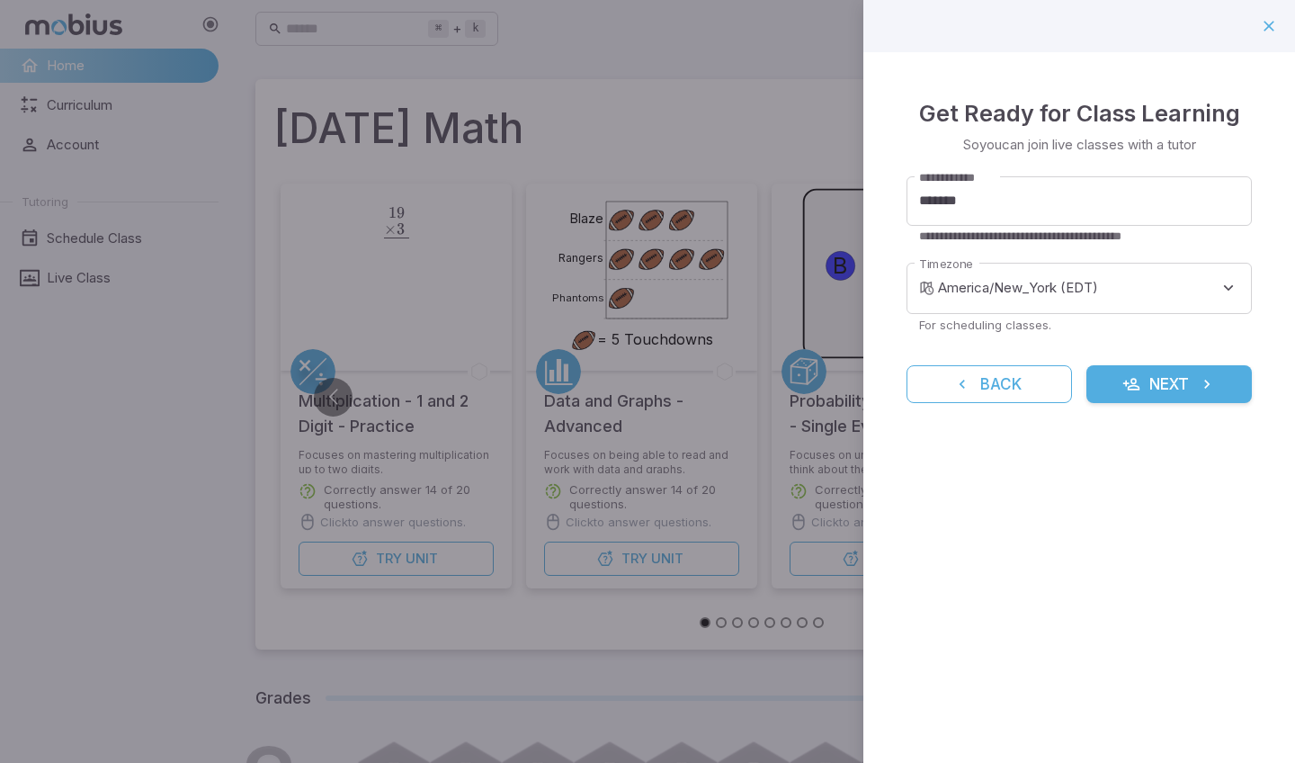
click at [1283, 20] on div at bounding box center [1269, 26] width 31 height 31
click at [1273, 22] on icon "button" at bounding box center [1269, 26] width 18 height 18
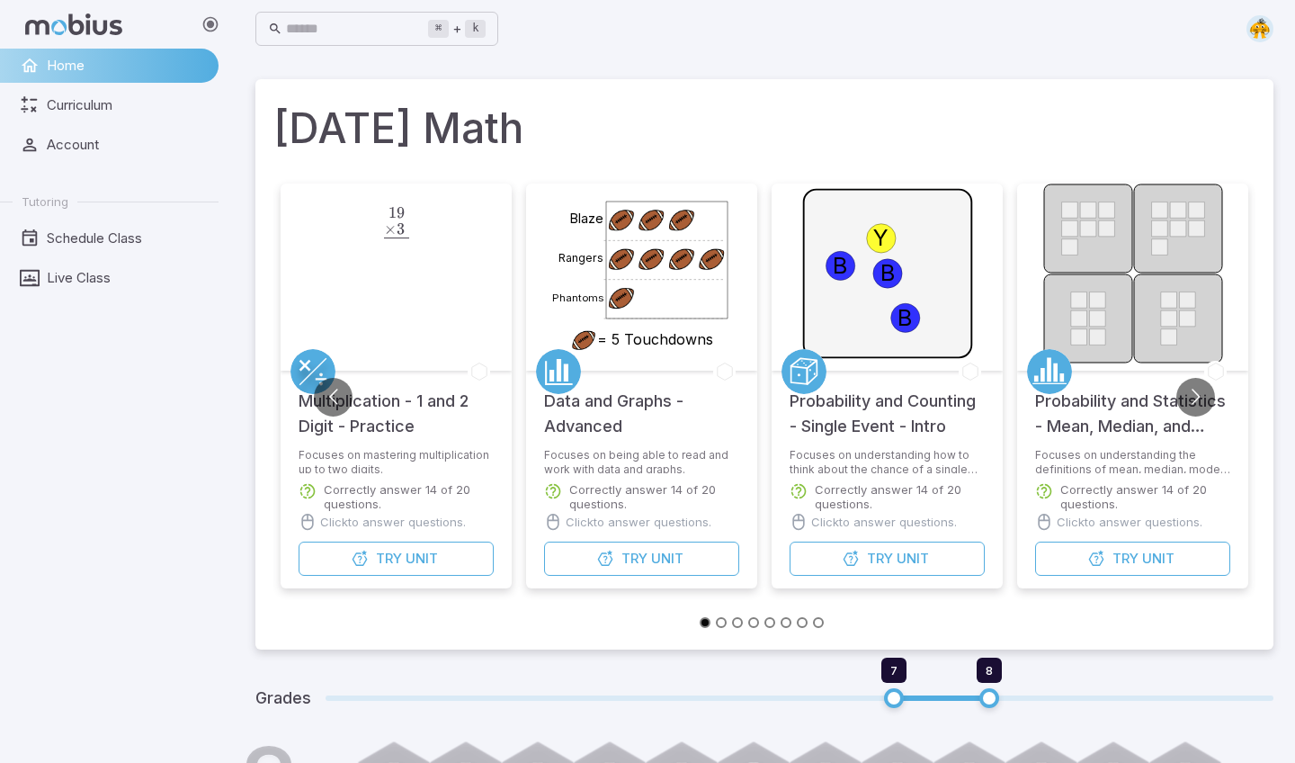
click at [1272, 23] on img at bounding box center [1260, 28] width 27 height 27
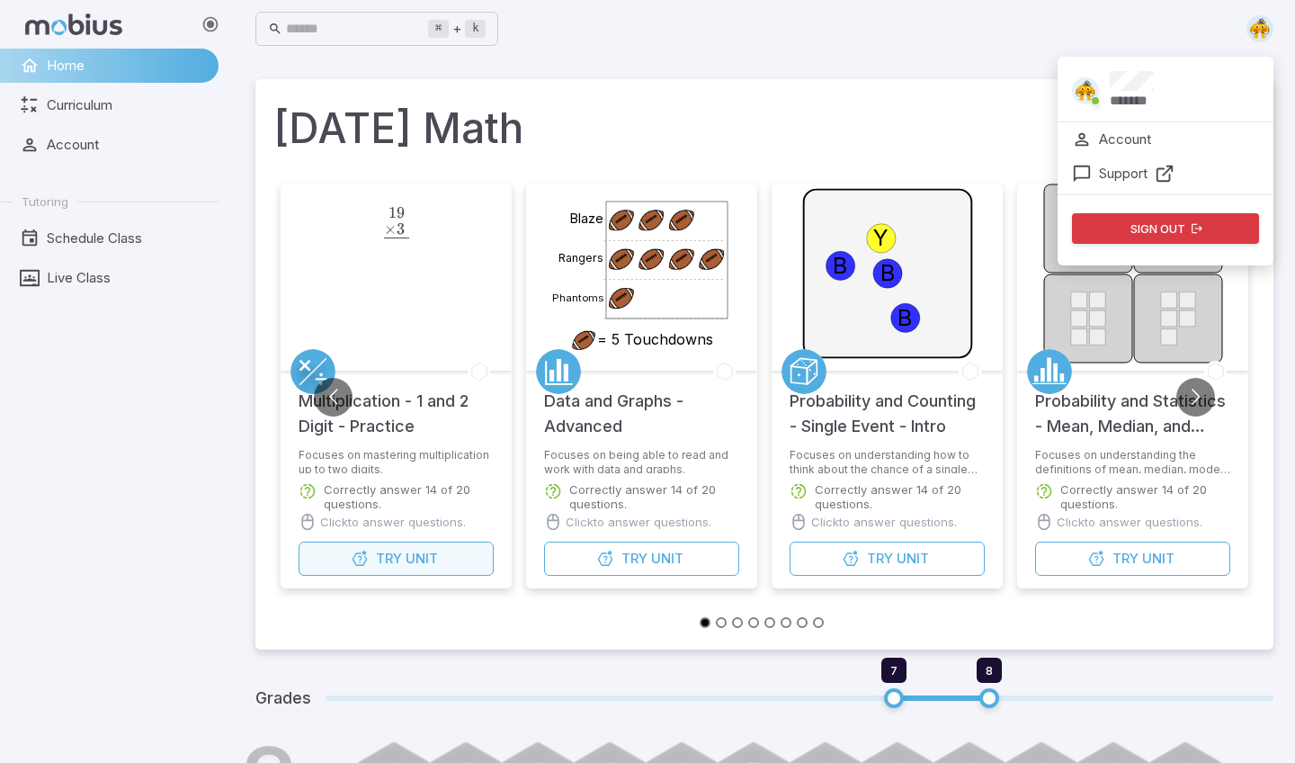
click at [463, 548] on button "Try Unit" at bounding box center [396, 558] width 195 height 34
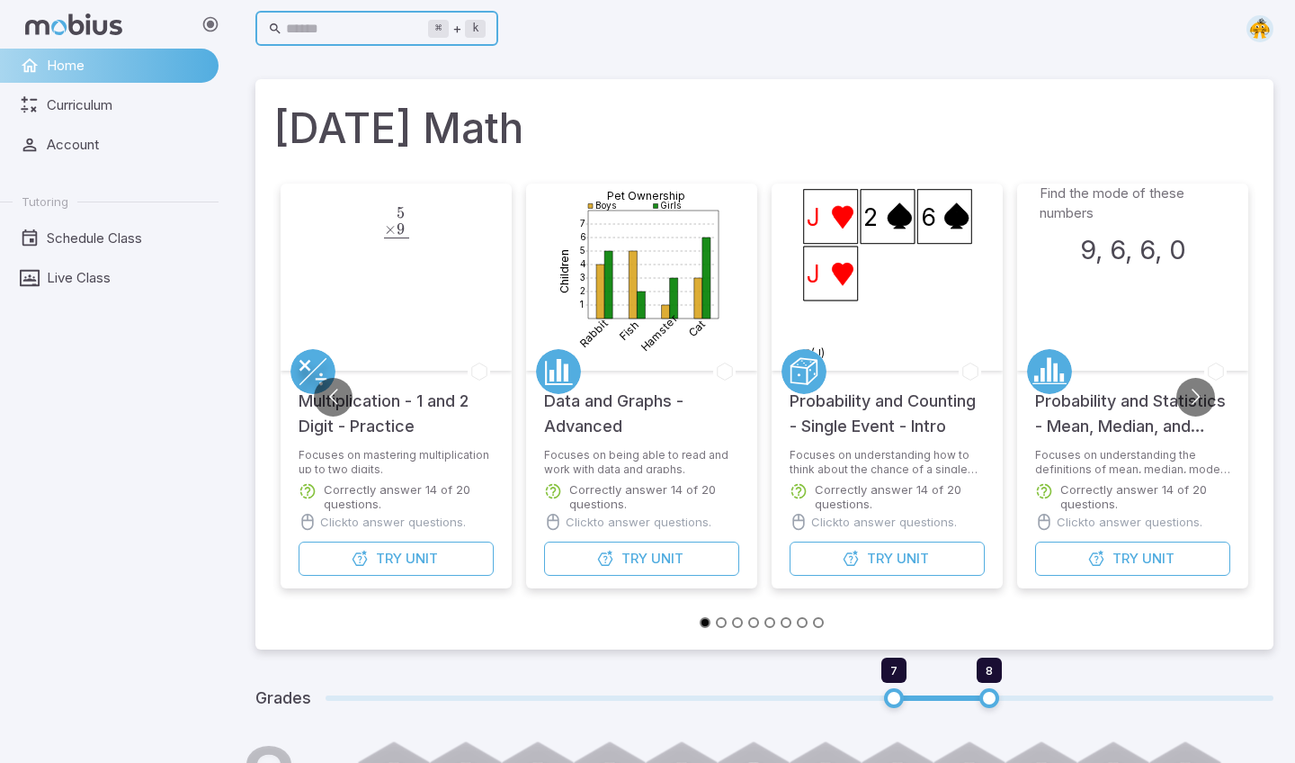
click at [320, 34] on input "text" at bounding box center [357, 29] width 142 height 35
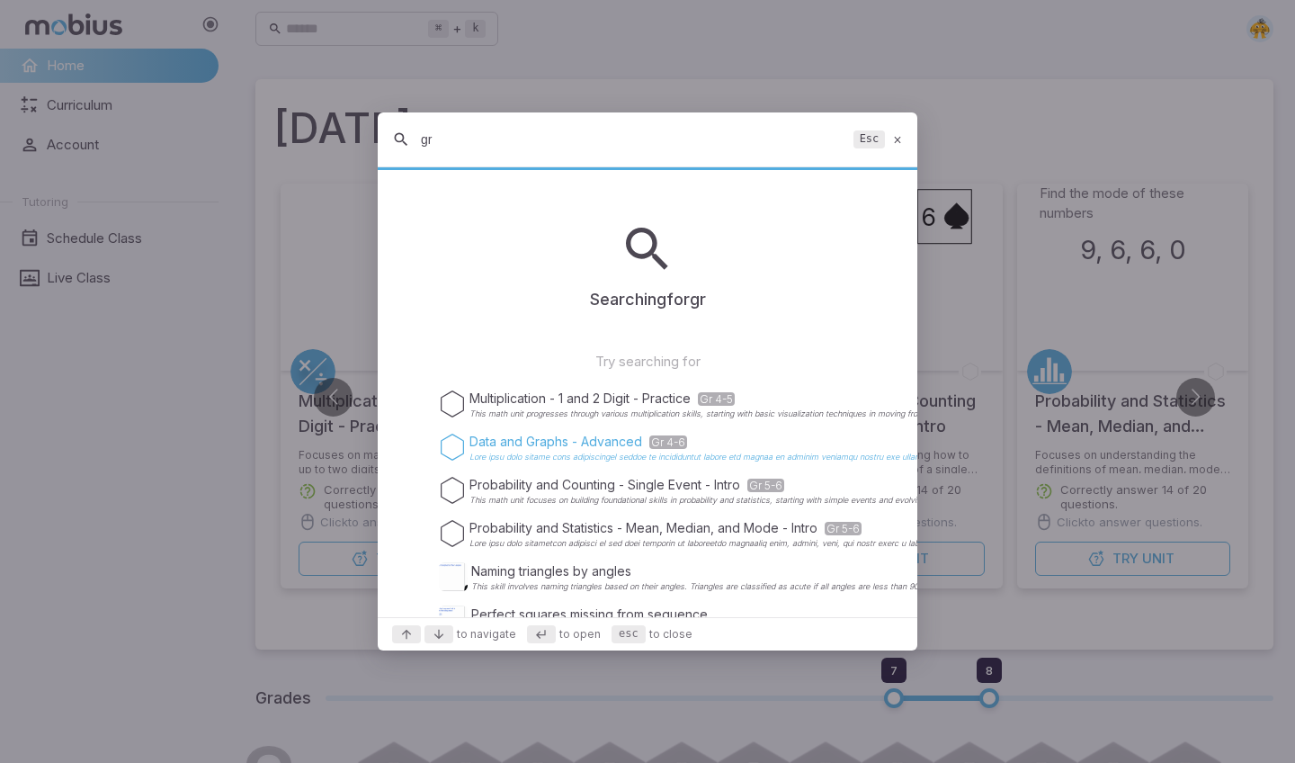
type input "gr"
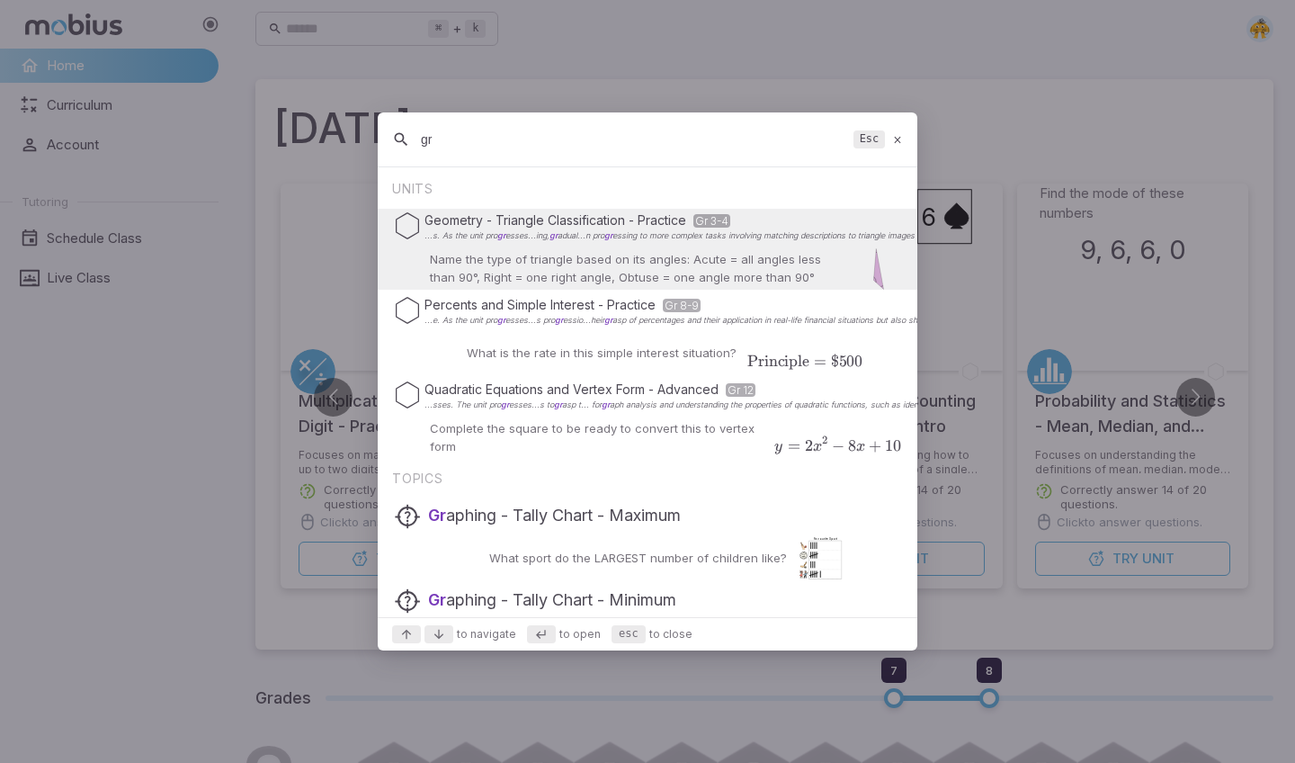
click at [911, 141] on div "gr Esc" at bounding box center [648, 139] width 540 height 55
click at [891, 140] on div "gr Esc" at bounding box center [648, 139] width 540 height 55
click at [895, 140] on icon at bounding box center [898, 139] width 12 height 13
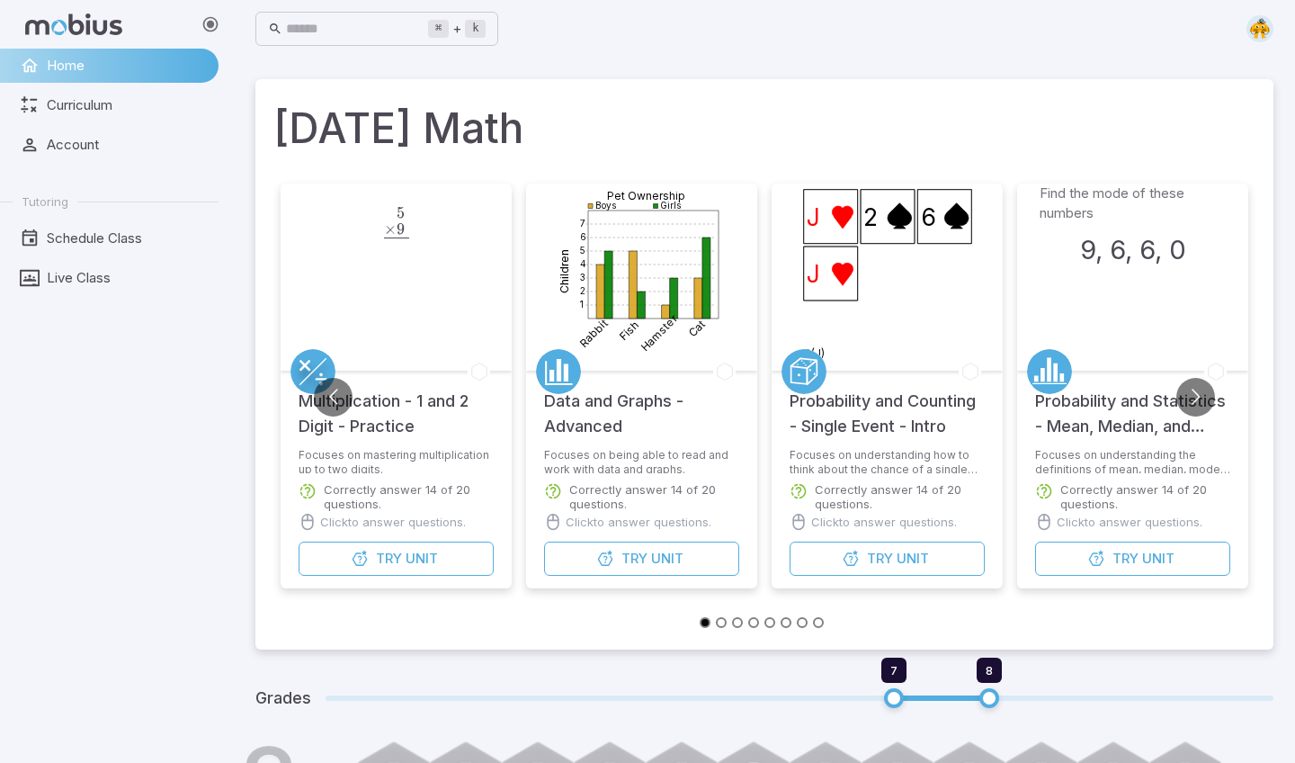
click at [894, 137] on h1 "[DATE] Math" at bounding box center [764, 127] width 982 height 61
drag, startPoint x: 1294, startPoint y: 144, endPoint x: 1294, endPoint y: 339, distance: 195.2
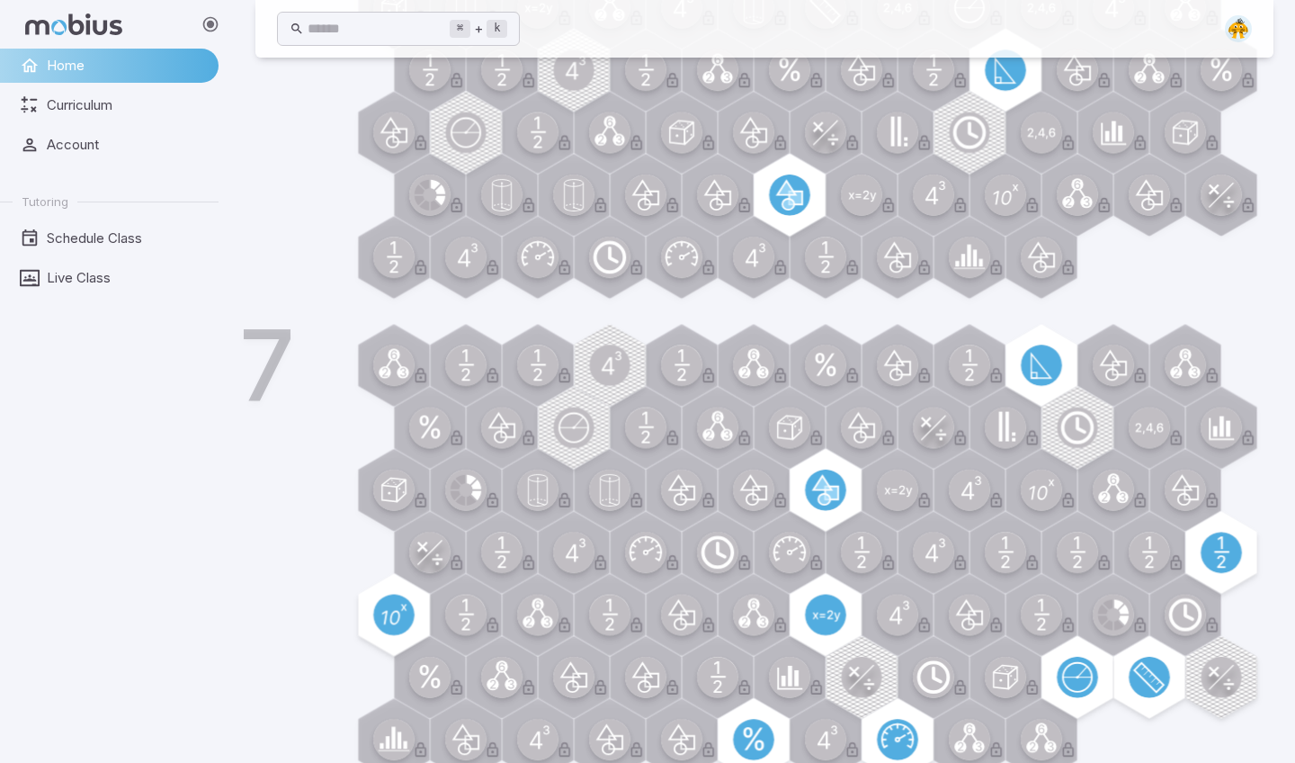
scroll to position [948, 0]
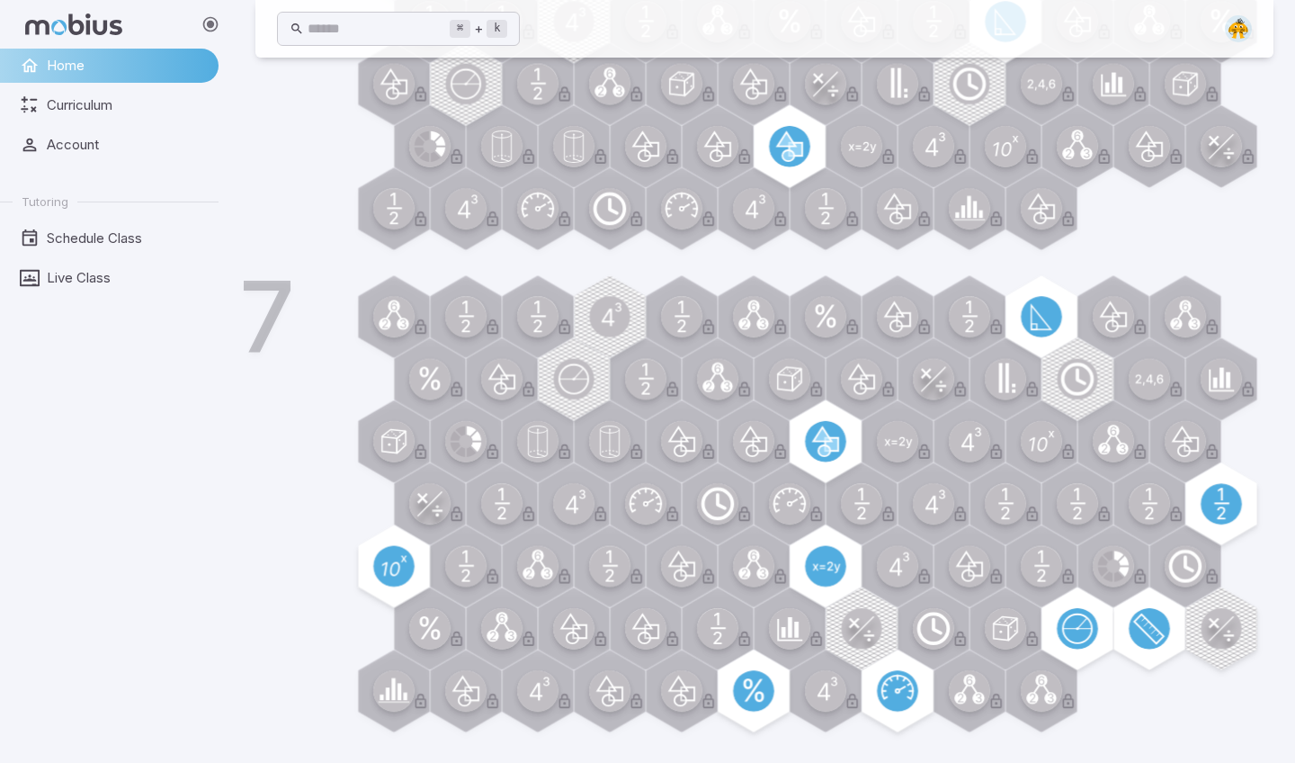
drag, startPoint x: 581, startPoint y: 318, endPoint x: 391, endPoint y: 324, distance: 189.9
click at [605, 319] on div "7" at bounding box center [790, 511] width 968 height 461
click at [606, 320] on div "7" at bounding box center [790, 511] width 968 height 461
click at [1236, 506] on div "7" at bounding box center [790, 511] width 968 height 461
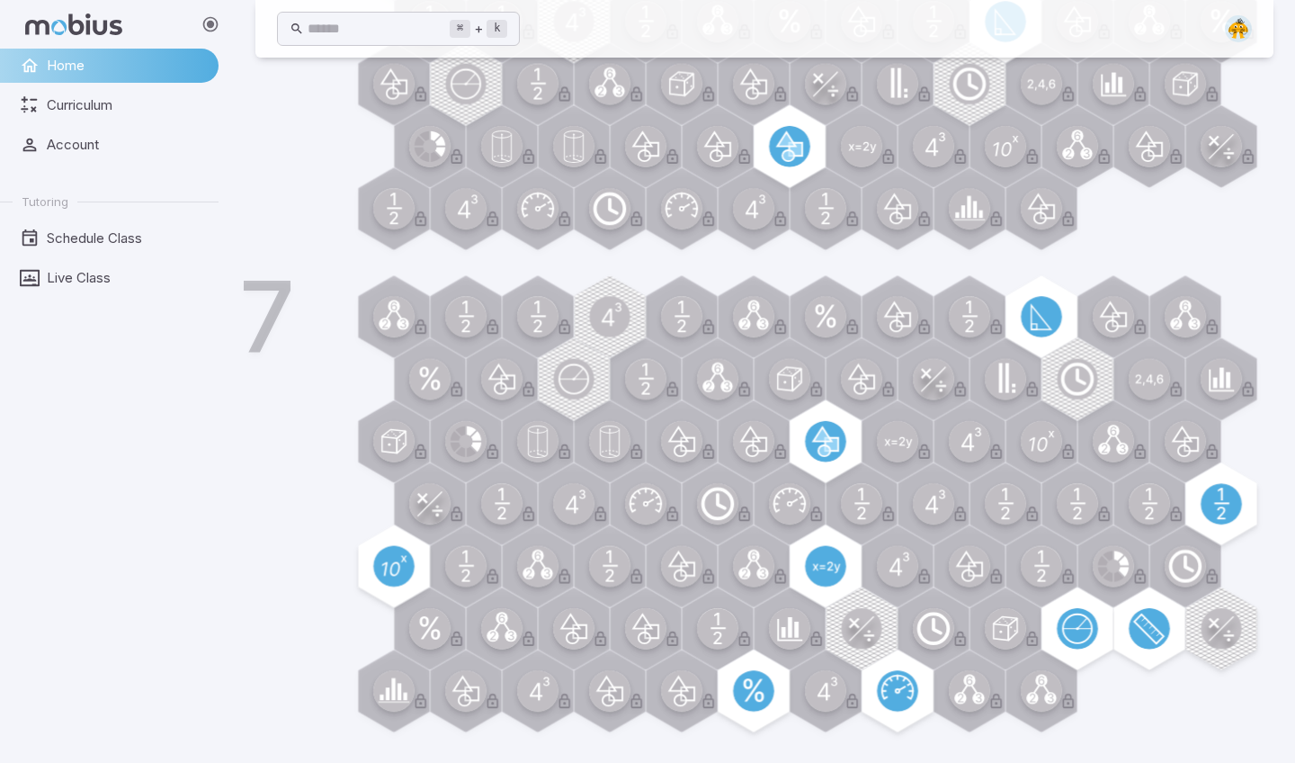
click at [1213, 505] on div "7" at bounding box center [790, 511] width 968 height 461
click at [1213, 504] on div "7" at bounding box center [790, 511] width 968 height 461
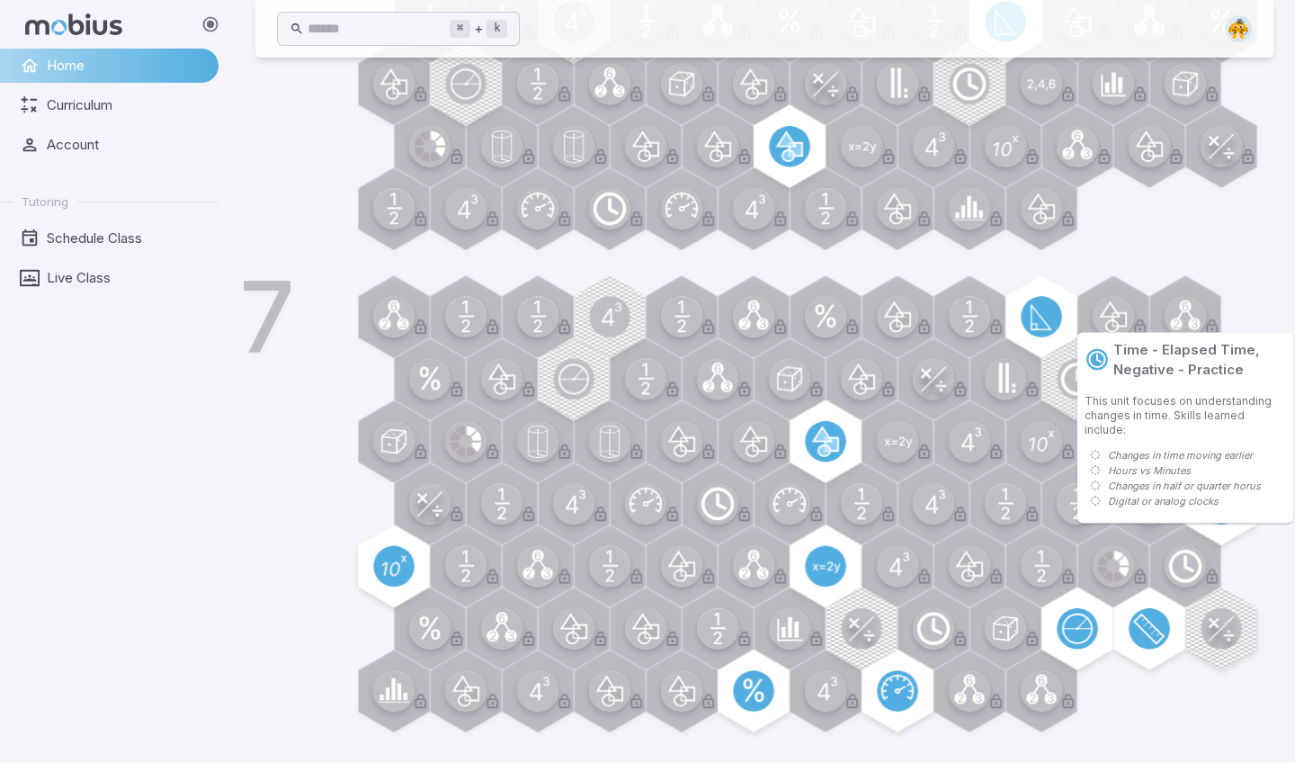
click at [1217, 516] on div "Time - Elapsed Time, Negative - Practice This unit focuses on understanding cha…" at bounding box center [1186, 428] width 216 height 191
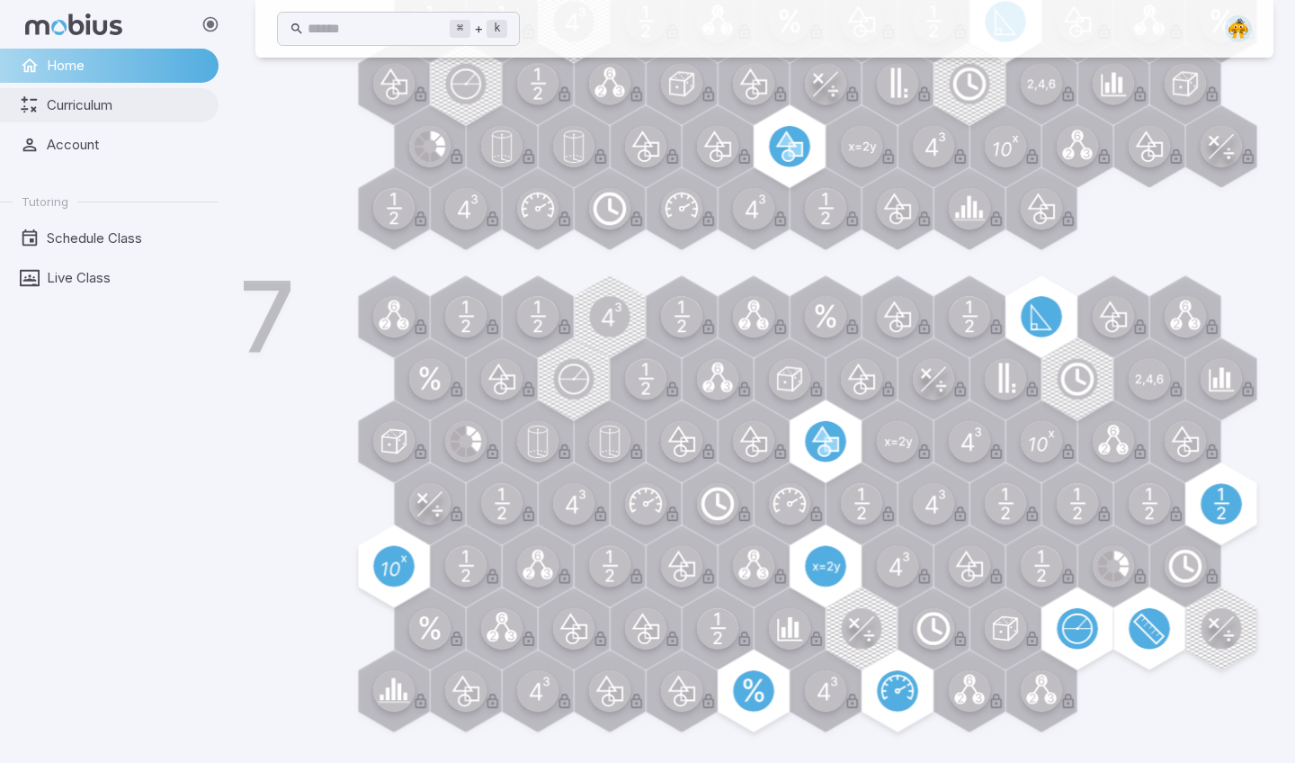
click at [65, 110] on span "Curriculum" at bounding box center [126, 105] width 159 height 20
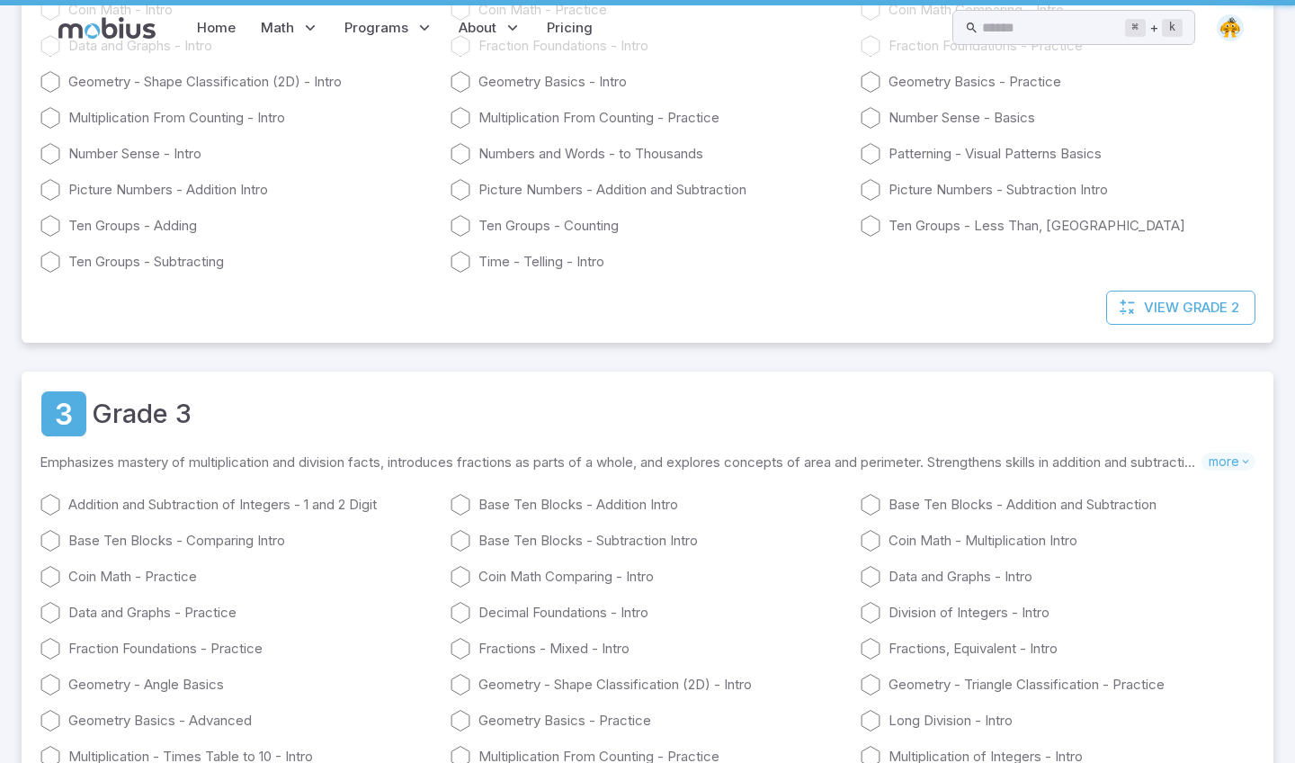
scroll to position [0, 0]
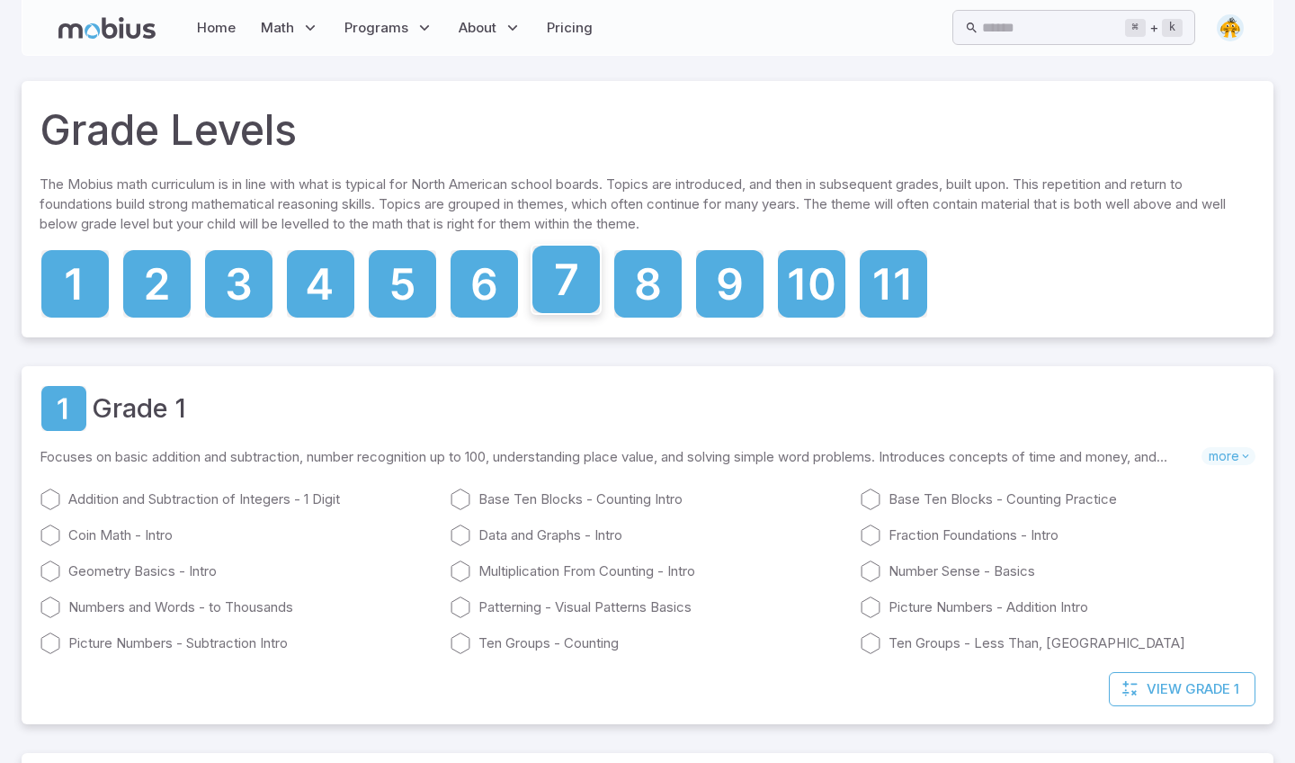
click at [550, 283] on icon at bounding box center [565, 279] width 67 height 67
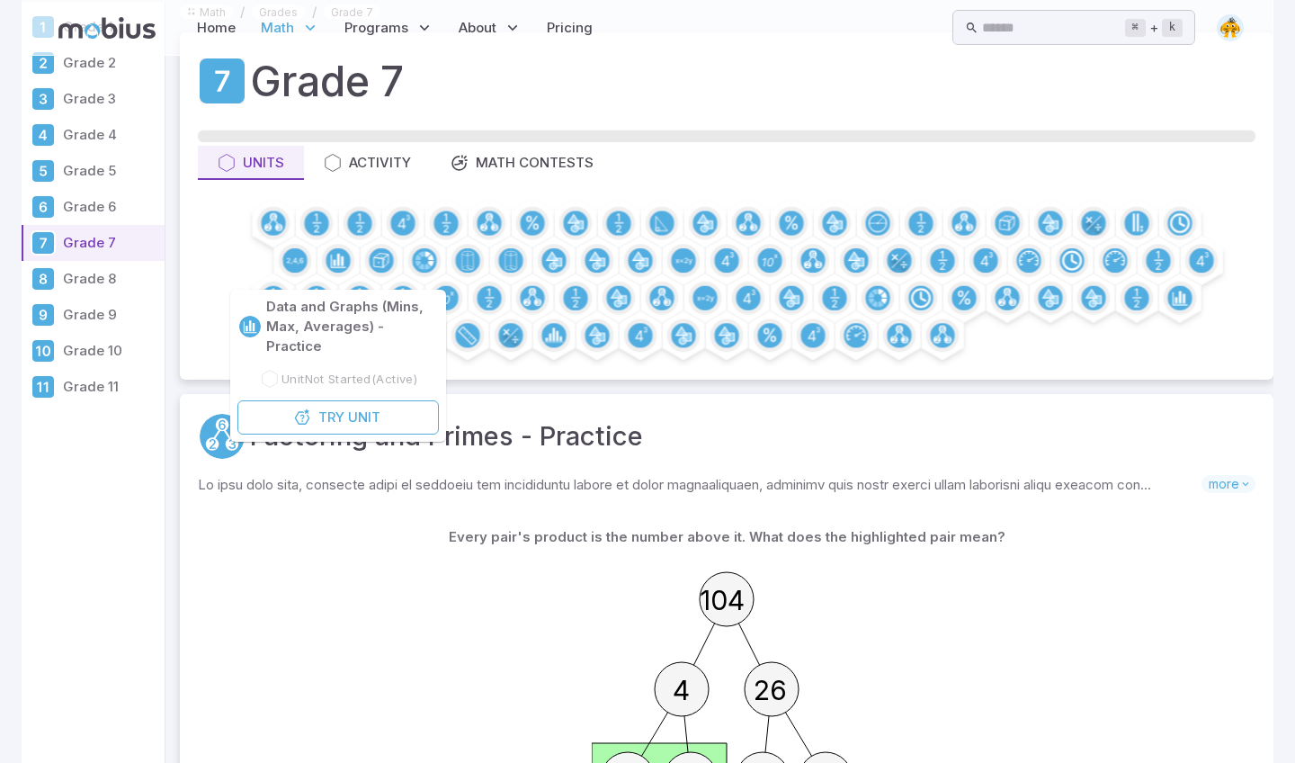
drag, startPoint x: 1294, startPoint y: 134, endPoint x: 1294, endPoint y: 223, distance: 89.0
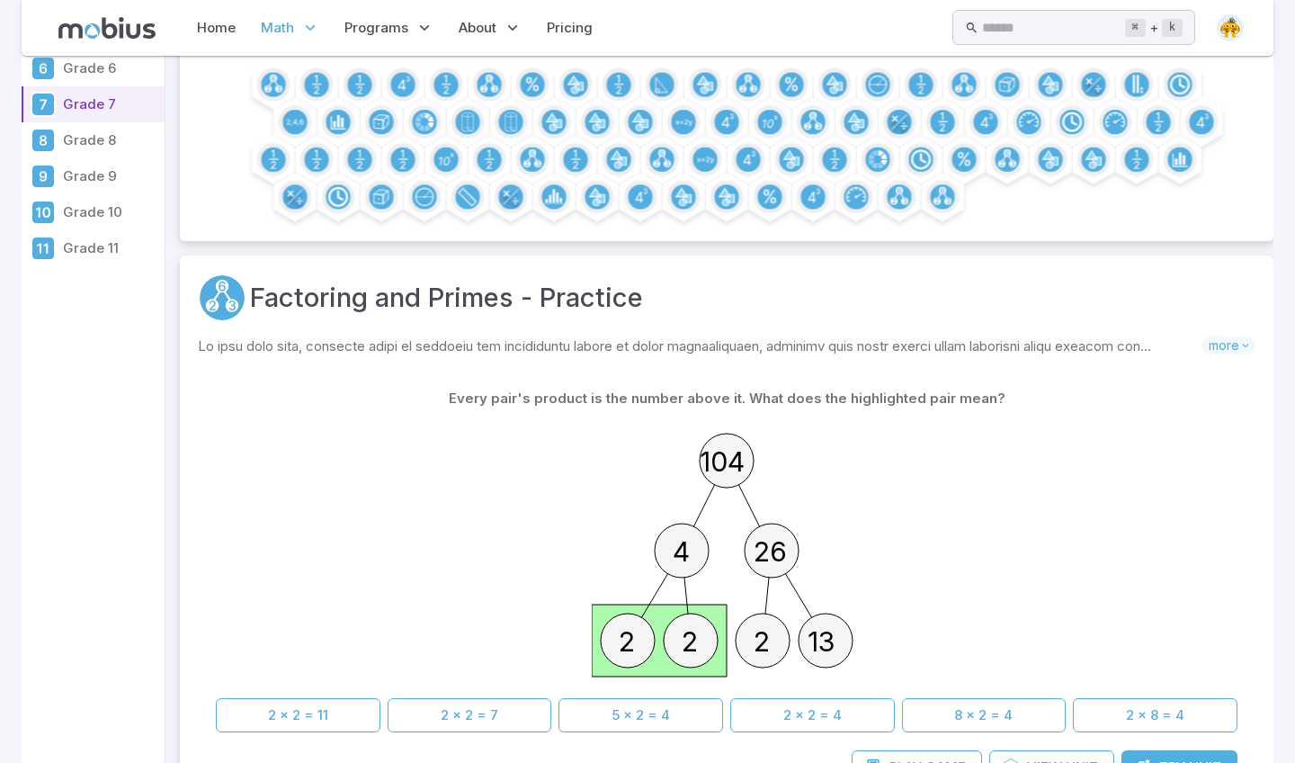
click at [340, 535] on div "104 4 26 2 2 2 13" at bounding box center [727, 553] width 1022 height 275
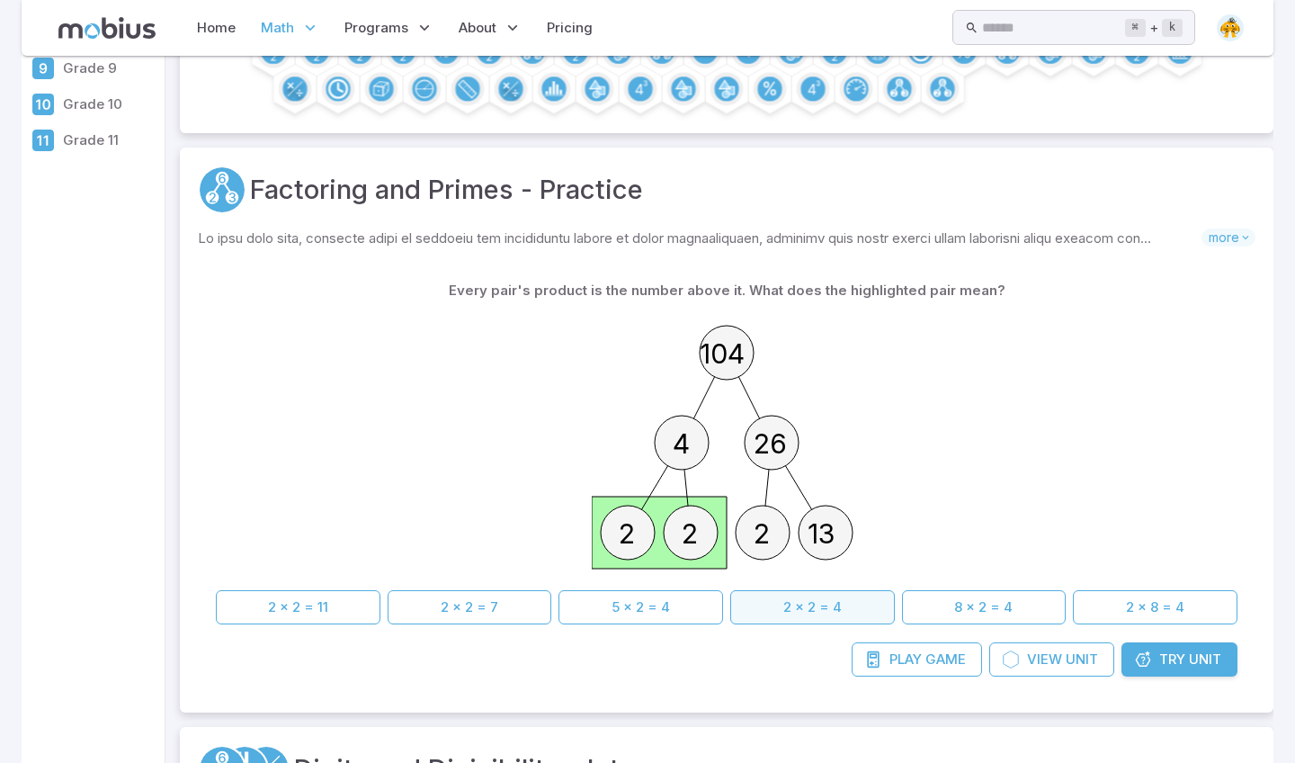
click at [811, 590] on button "2 x 2 = 4" at bounding box center [812, 607] width 165 height 34
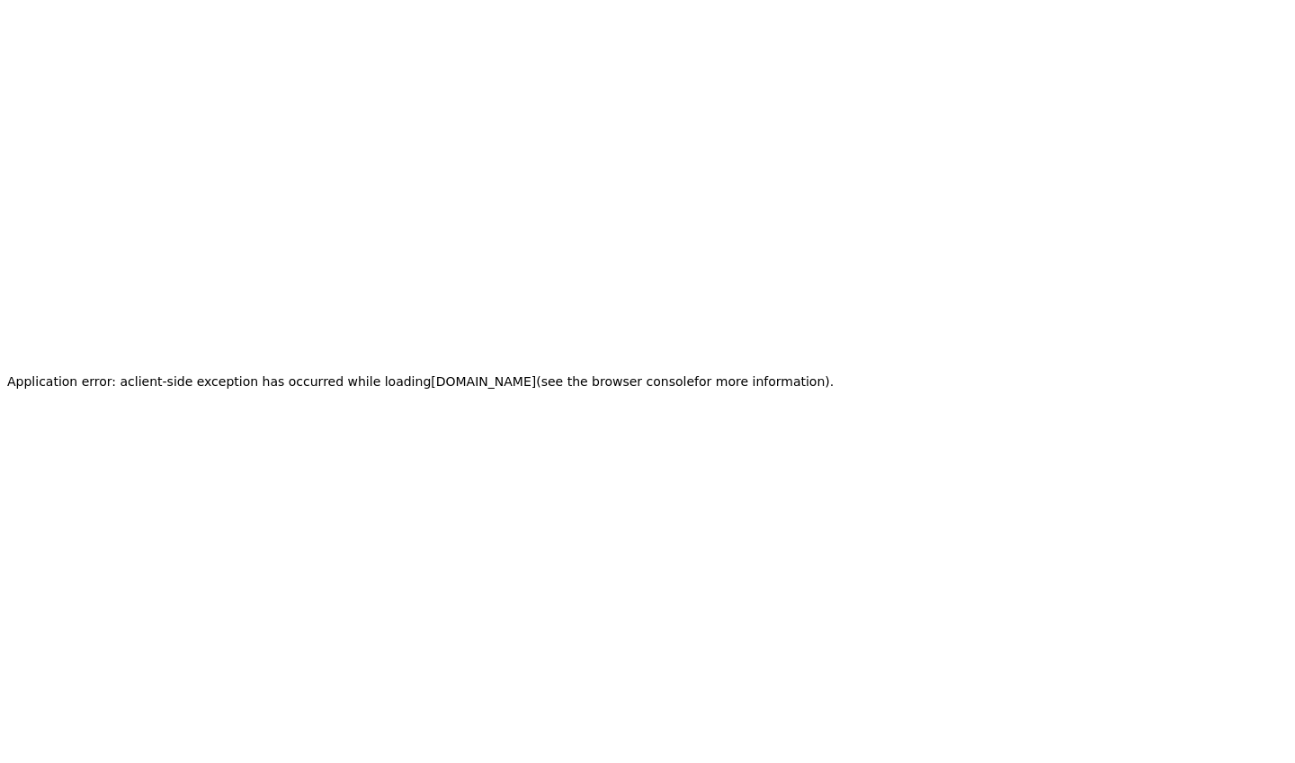
scroll to position [0, 0]
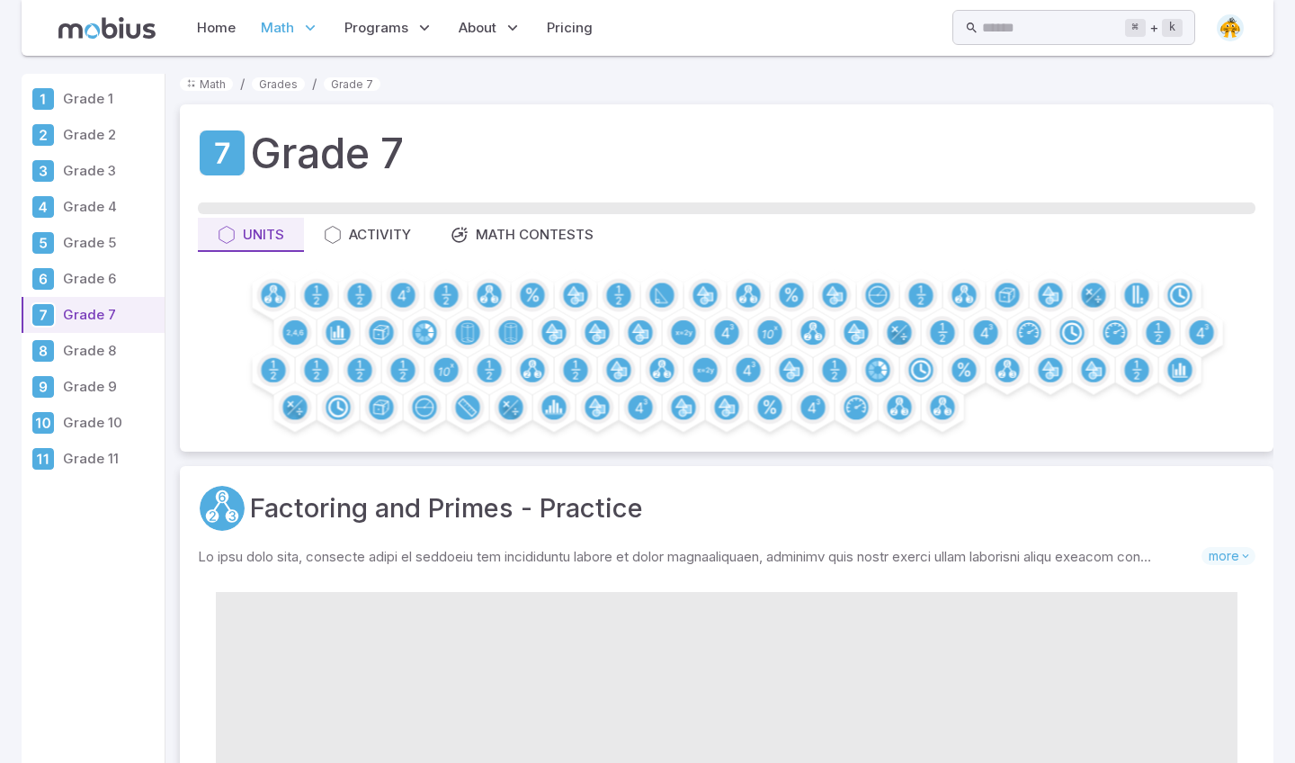
scroll to position [318, 0]
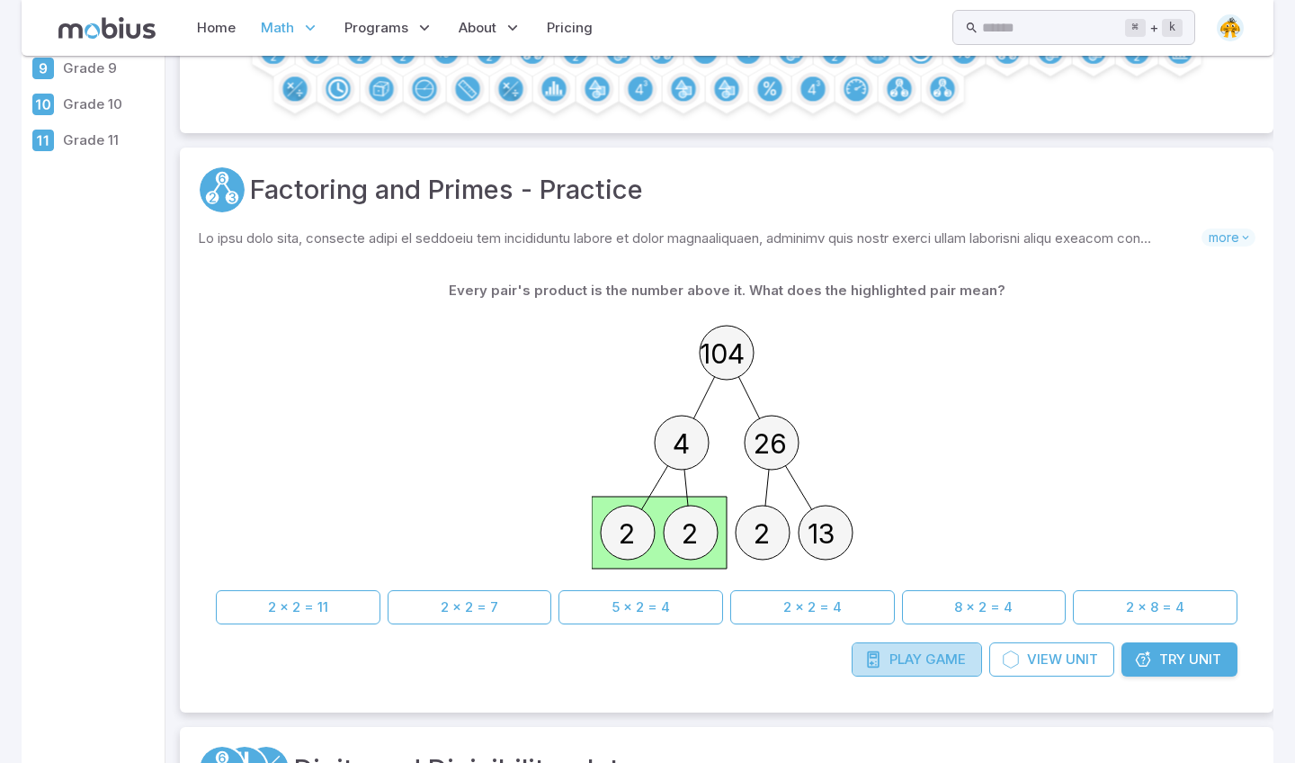
click at [892, 654] on link "Play Game" at bounding box center [917, 659] width 130 height 34
click at [890, 649] on span "Play" at bounding box center [906, 659] width 32 height 20
click at [901, 649] on span "Play" at bounding box center [906, 659] width 32 height 20
click at [1177, 649] on link "Try Unit" at bounding box center [1180, 659] width 116 height 34
click at [1154, 642] on link "Try Unit" at bounding box center [1180, 659] width 116 height 34
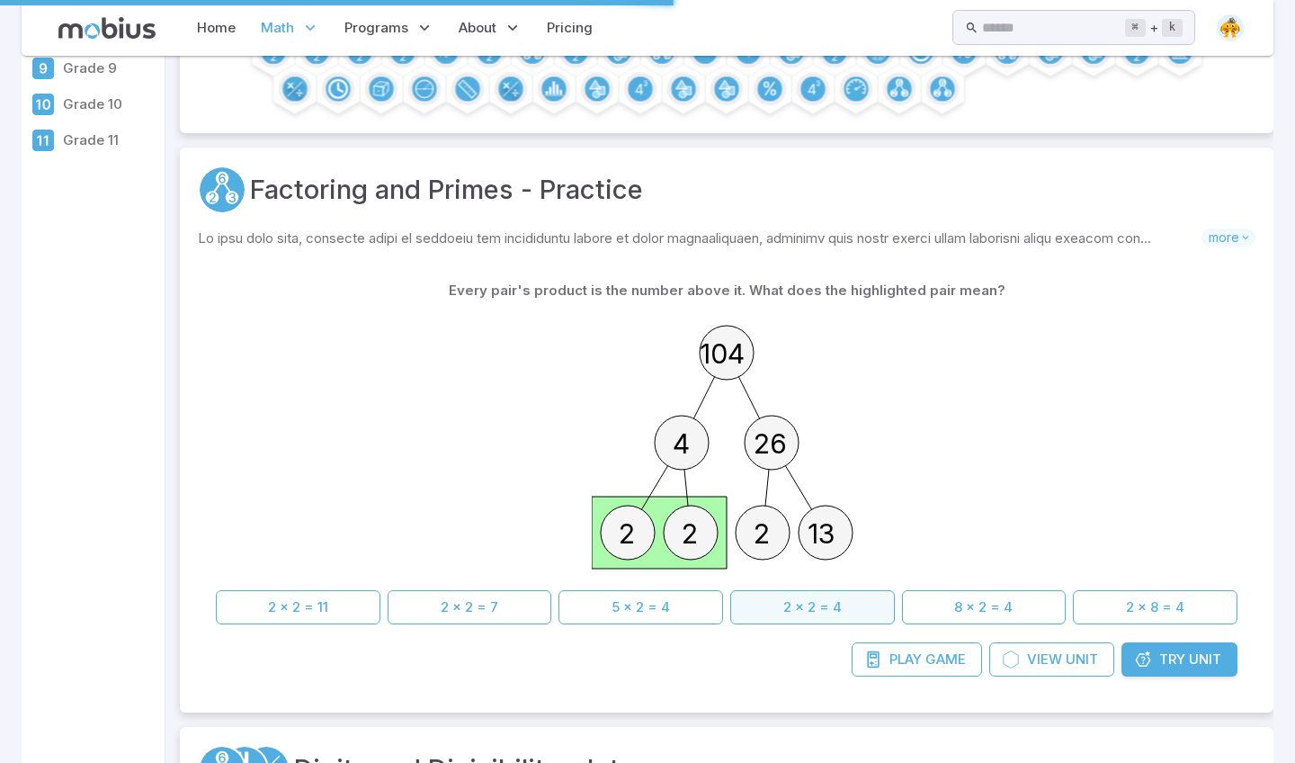
click at [789, 590] on button "2 x 2 = 4" at bounding box center [812, 607] width 165 height 34
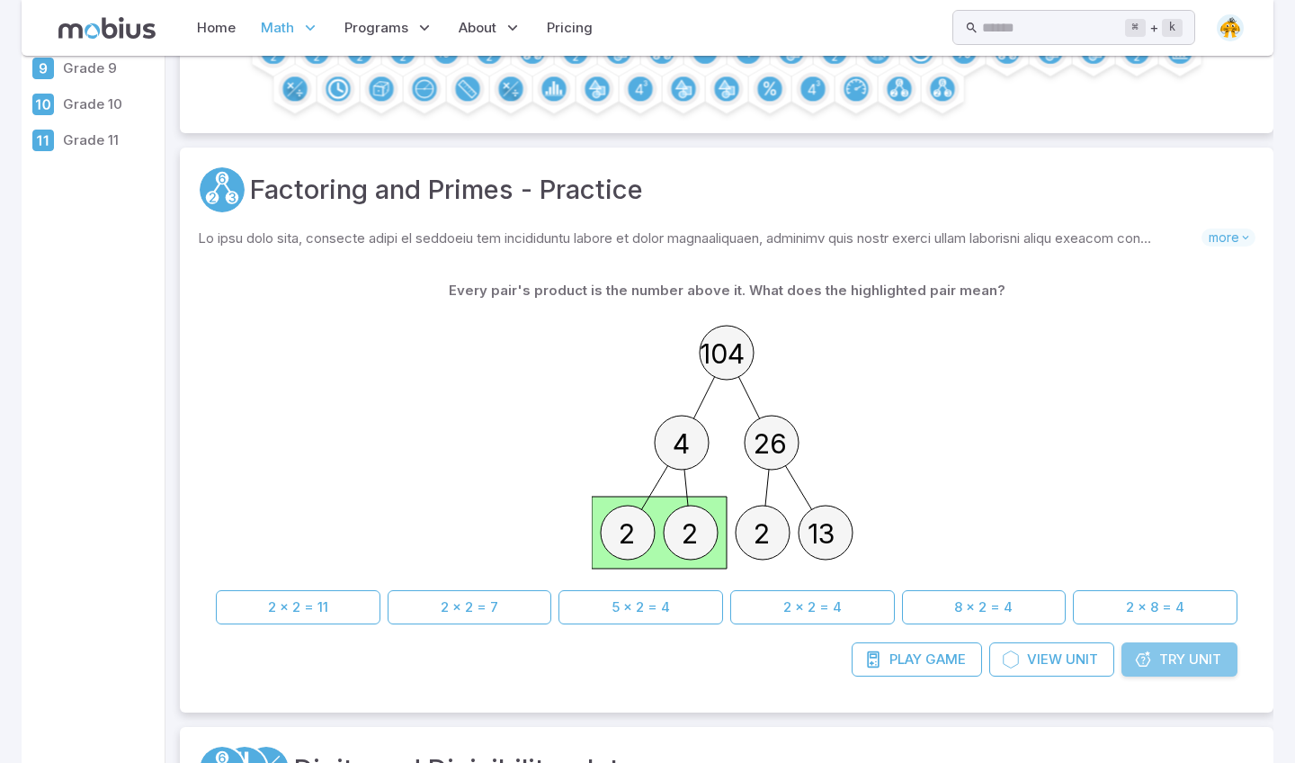
click at [1184, 568] on div "Every pair's product is the number above it. What does the highlighted pair mea…" at bounding box center [727, 474] width 1058 height 439
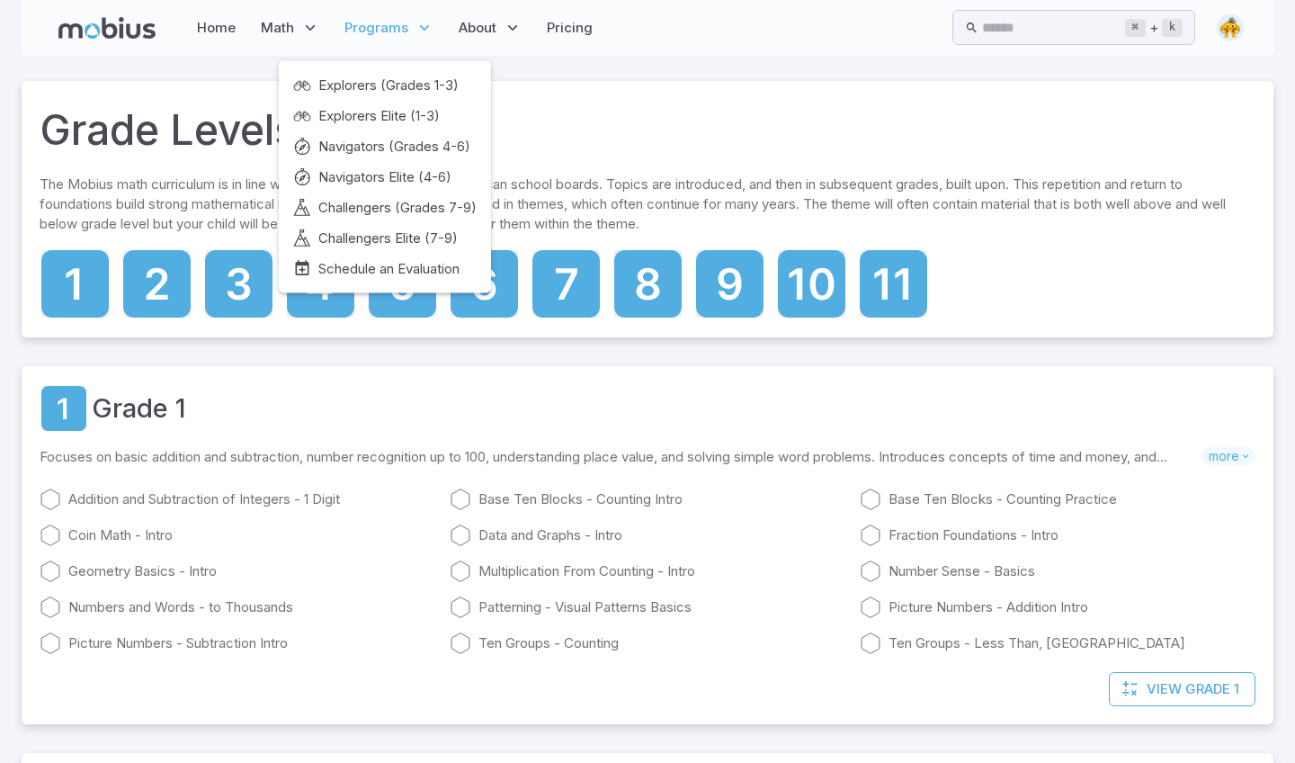
click at [380, 33] on span "Programs" at bounding box center [376, 28] width 64 height 20
drag, startPoint x: 431, startPoint y: 22, endPoint x: 367, endPoint y: 94, distance: 96.2
click at [431, 22] on p "Programs" at bounding box center [389, 27] width 100 height 41
click at [391, 202] on span "Challengers (Grades 7-9)" at bounding box center [397, 208] width 158 height 20
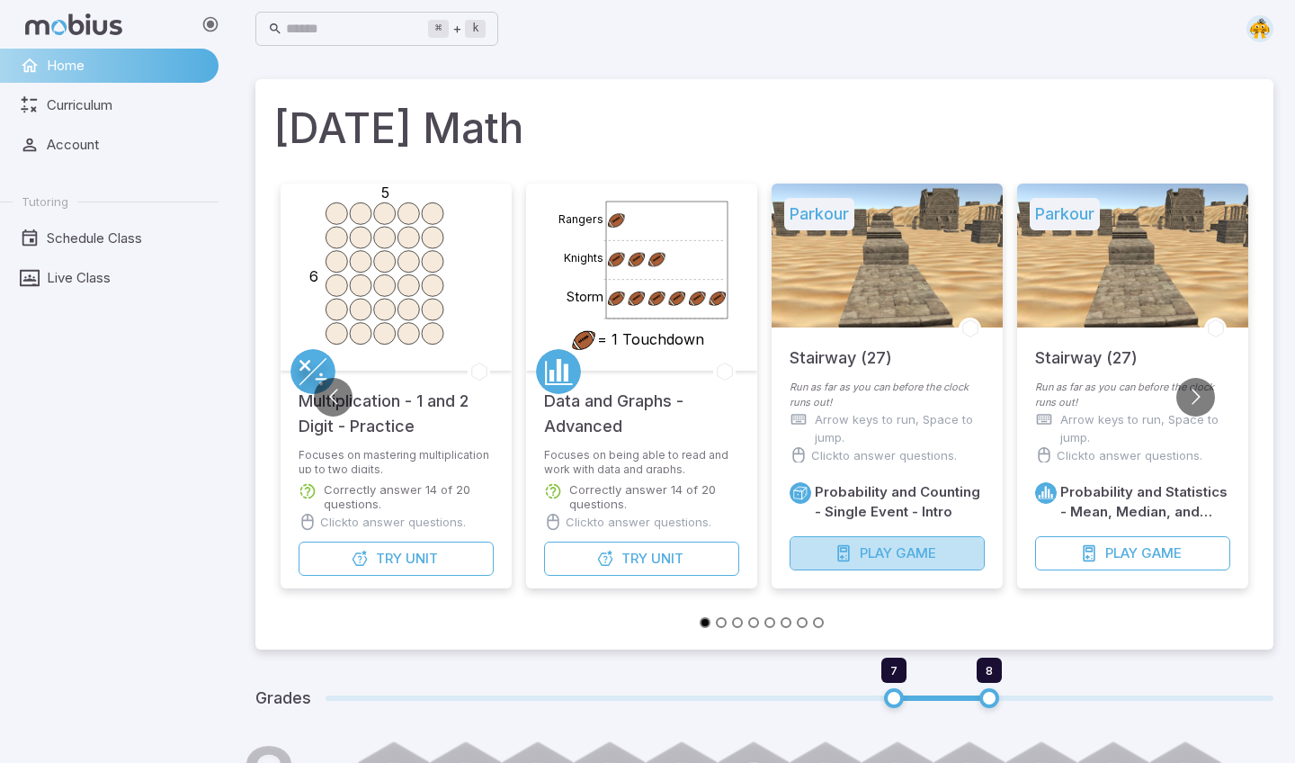
click at [854, 563] on button "Play Game" at bounding box center [887, 553] width 195 height 34
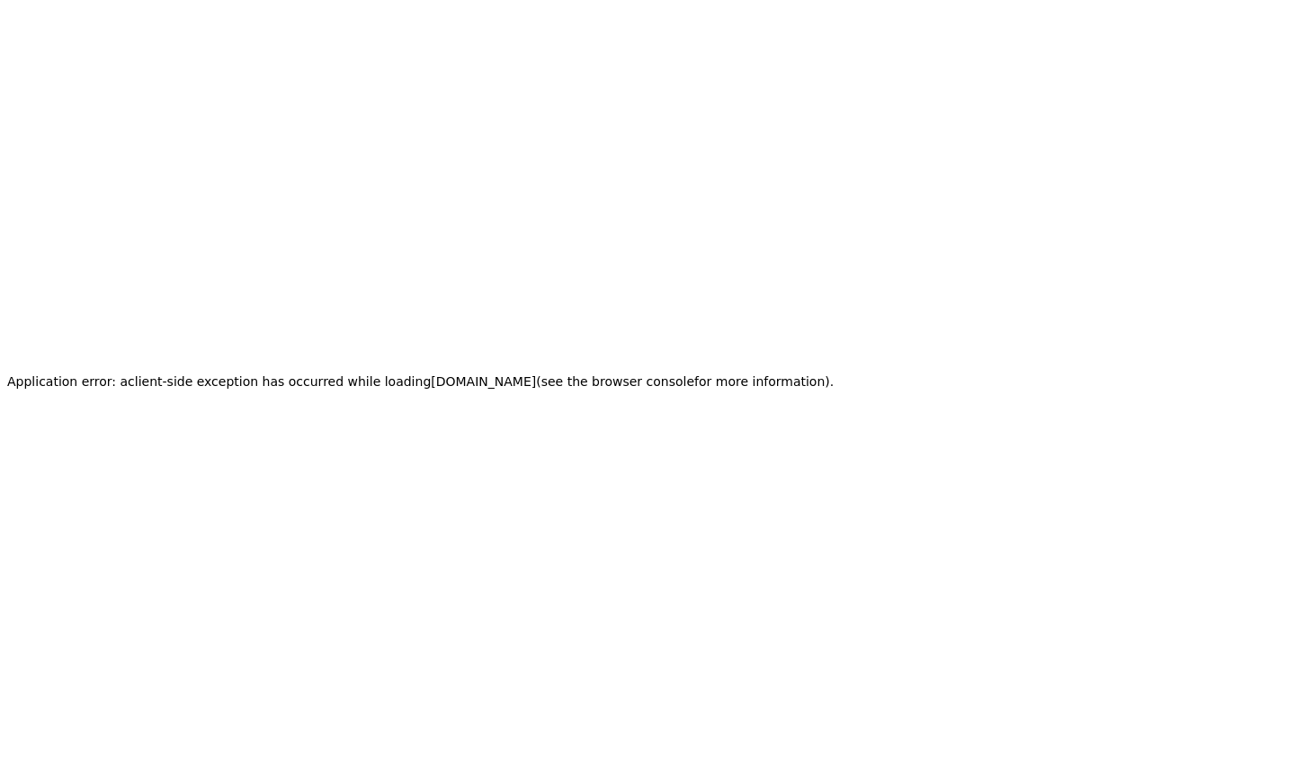
click at [595, 379] on h2 "Application error: a client -side exception has occurred while loading app.mobi…" at bounding box center [420, 381] width 827 height 25
drag, startPoint x: 542, startPoint y: 383, endPoint x: 374, endPoint y: 504, distance: 206.9
click at [369, 506] on div "Application error: a client -side exception has occurred while loading app.mobi…" at bounding box center [420, 381] width 841 height 763
click at [651, 627] on div "Application error: a client -side exception has occurred while loading app.mobi…" at bounding box center [420, 381] width 841 height 763
